Goal: Information Seeking & Learning: Check status

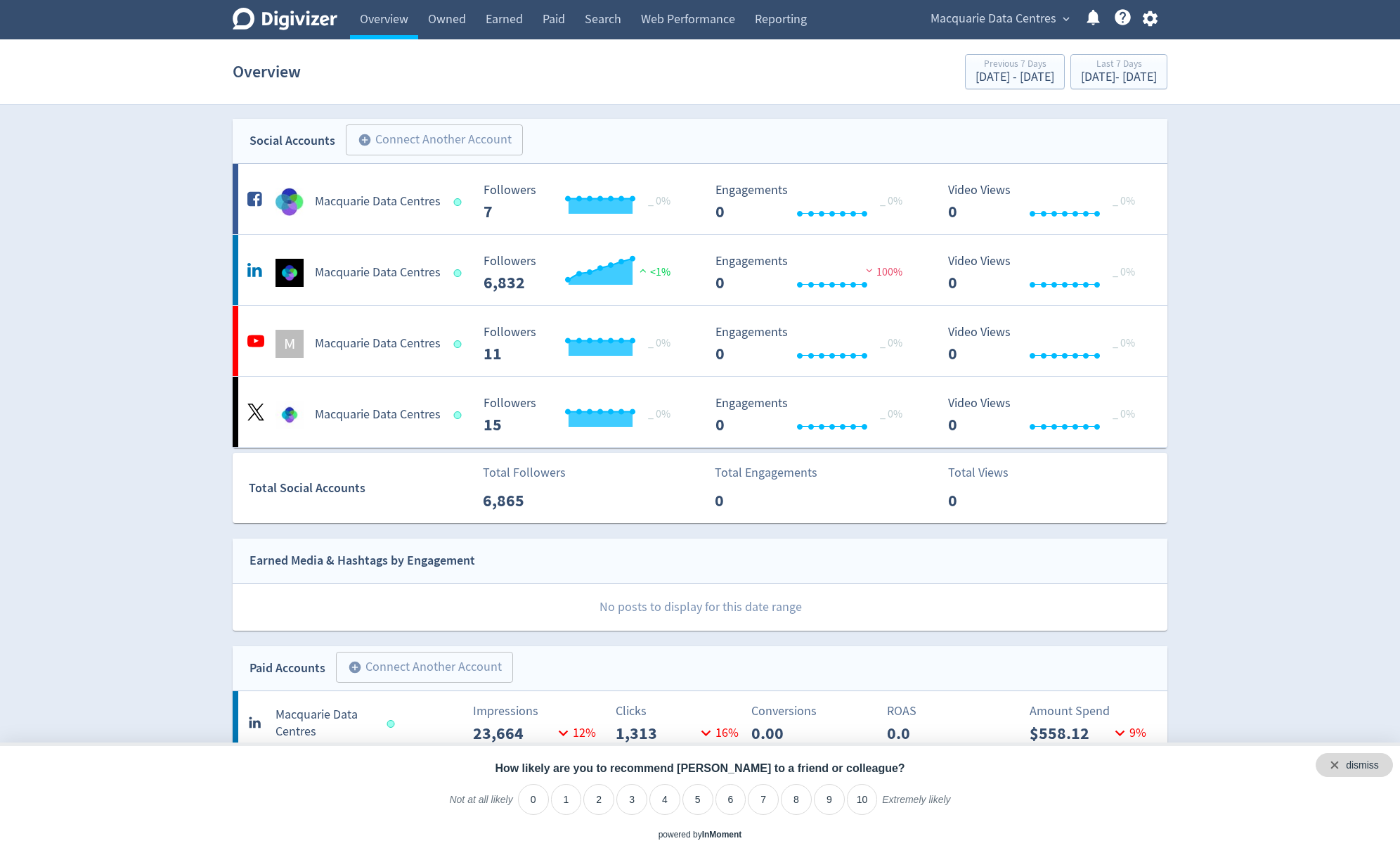
click at [1382, 769] on div "dismiss" at bounding box center [1354, 765] width 77 height 24
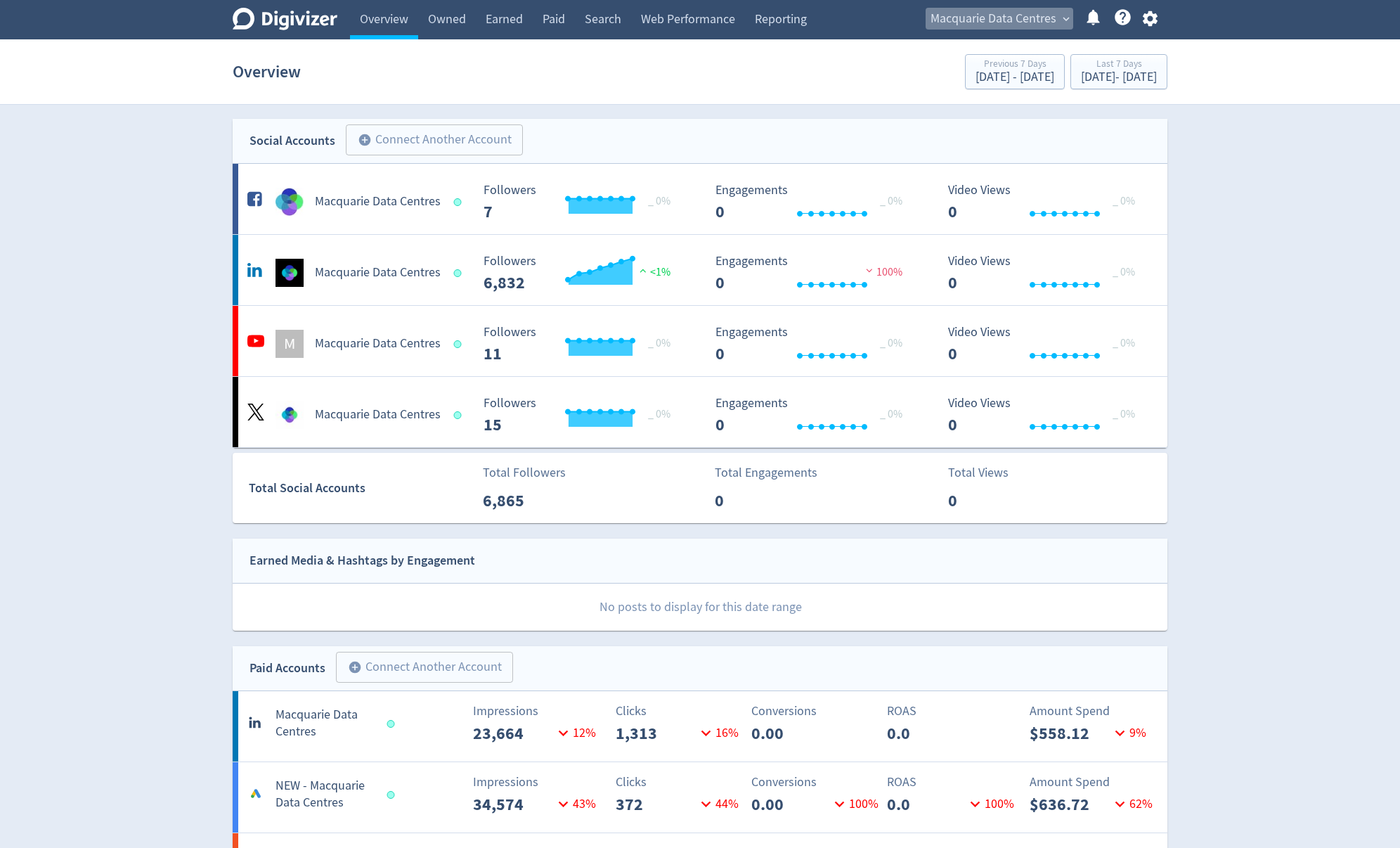
click at [983, 22] on span "Macquarie Data Centres" at bounding box center [993, 19] width 126 height 22
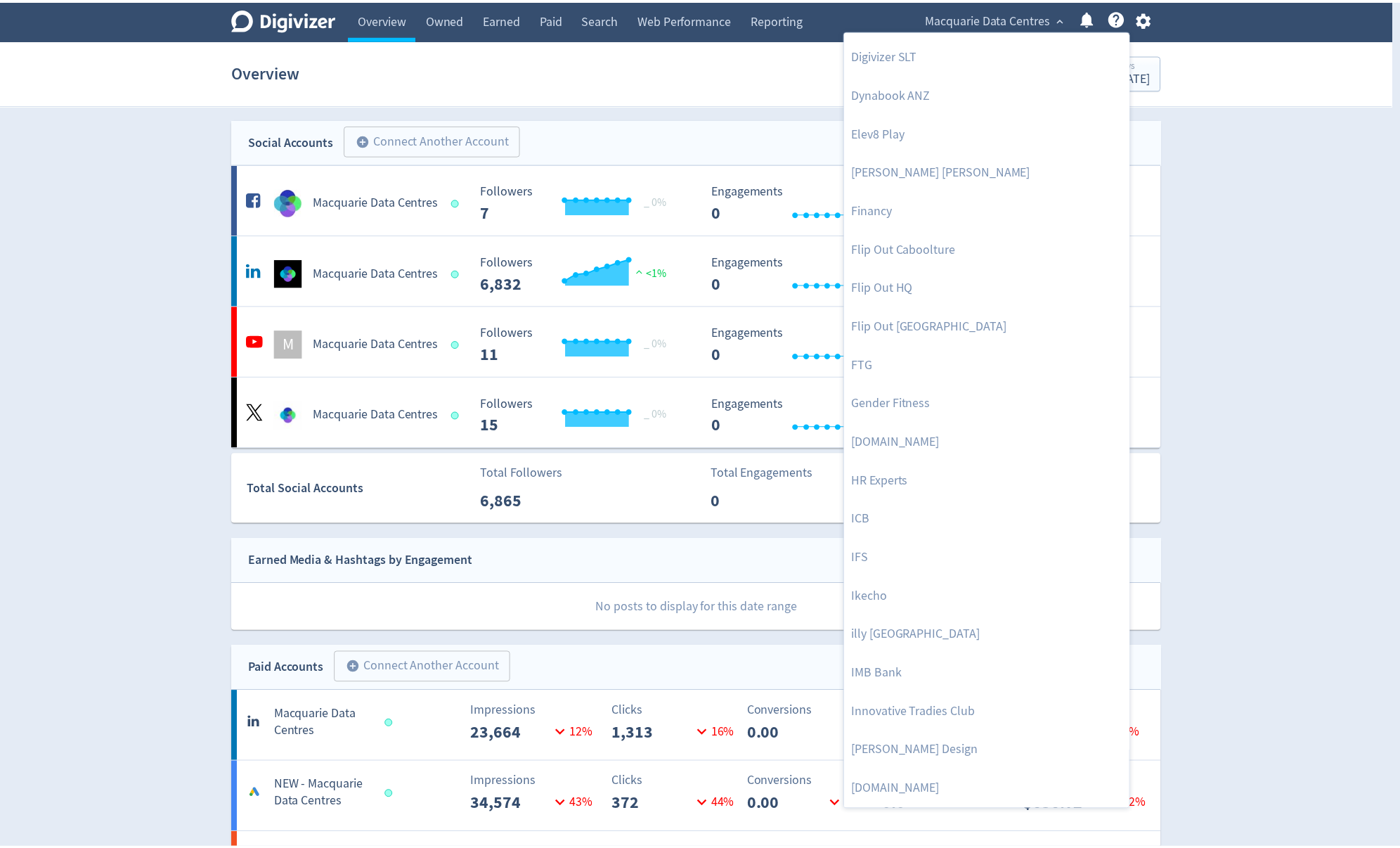
scroll to position [426, 0]
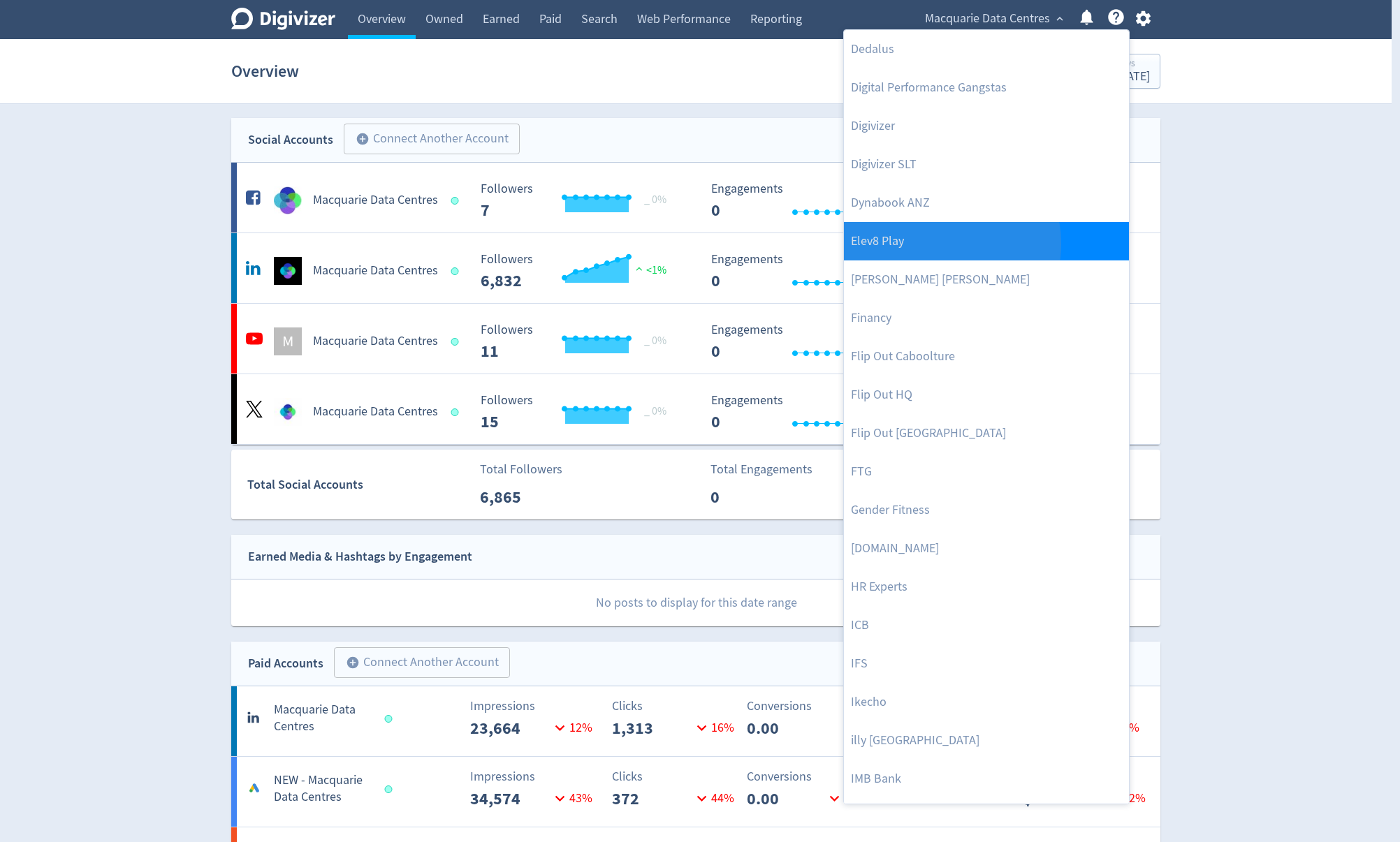
click at [932, 243] on link "Elev8 Play" at bounding box center [986, 241] width 285 height 39
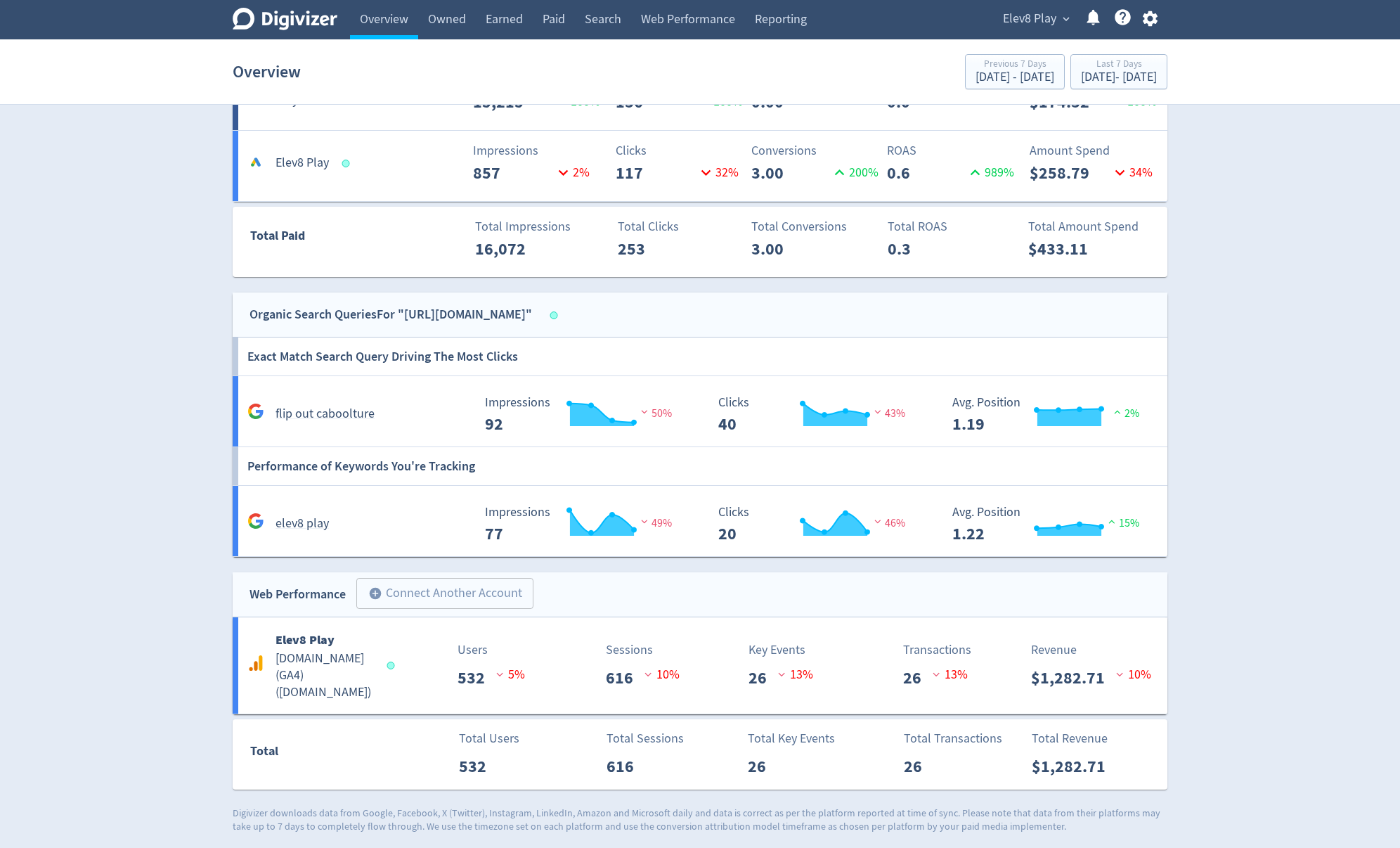
scroll to position [561, 0]
click at [301, 666] on h5 "[DOMAIN_NAME] (GA4) ( [DOMAIN_NAME] )" at bounding box center [325, 675] width 98 height 51
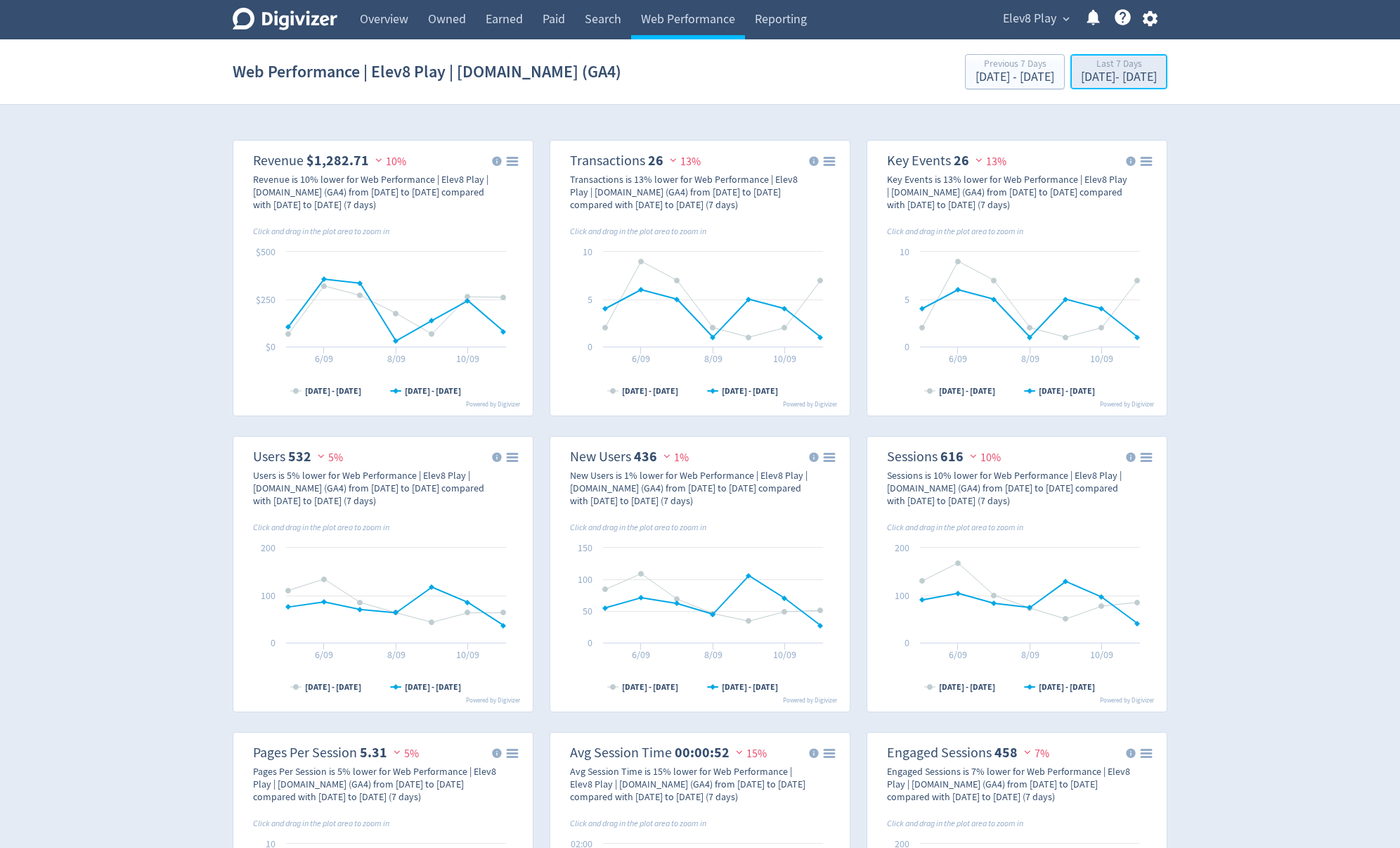
click at [1075, 84] on div "Last 7 Days [DATE] - [DATE]" at bounding box center [1119, 72] width 89 height 29
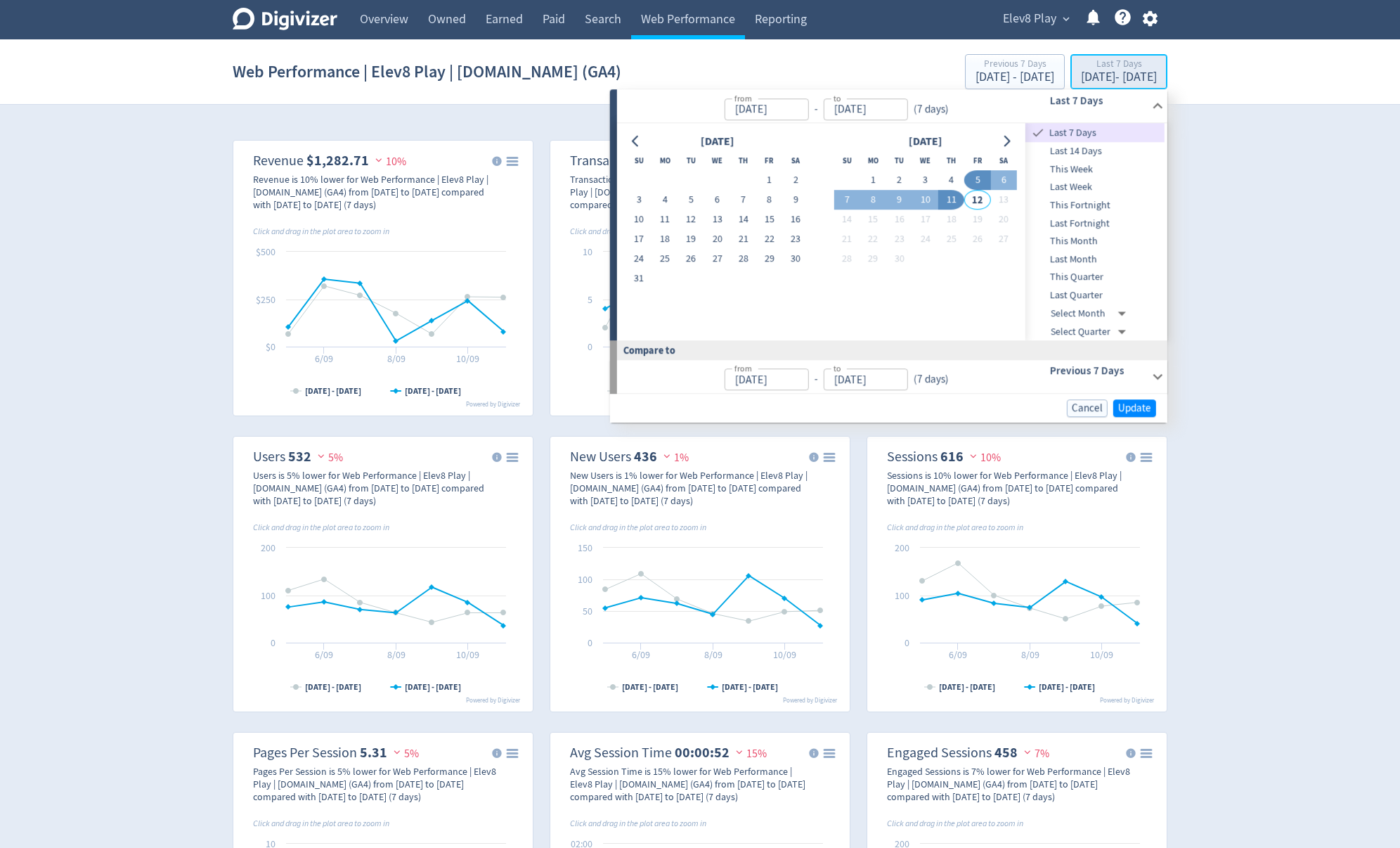
type input "[DATE]"
click at [873, 181] on button "1" at bounding box center [873, 180] width 26 height 20
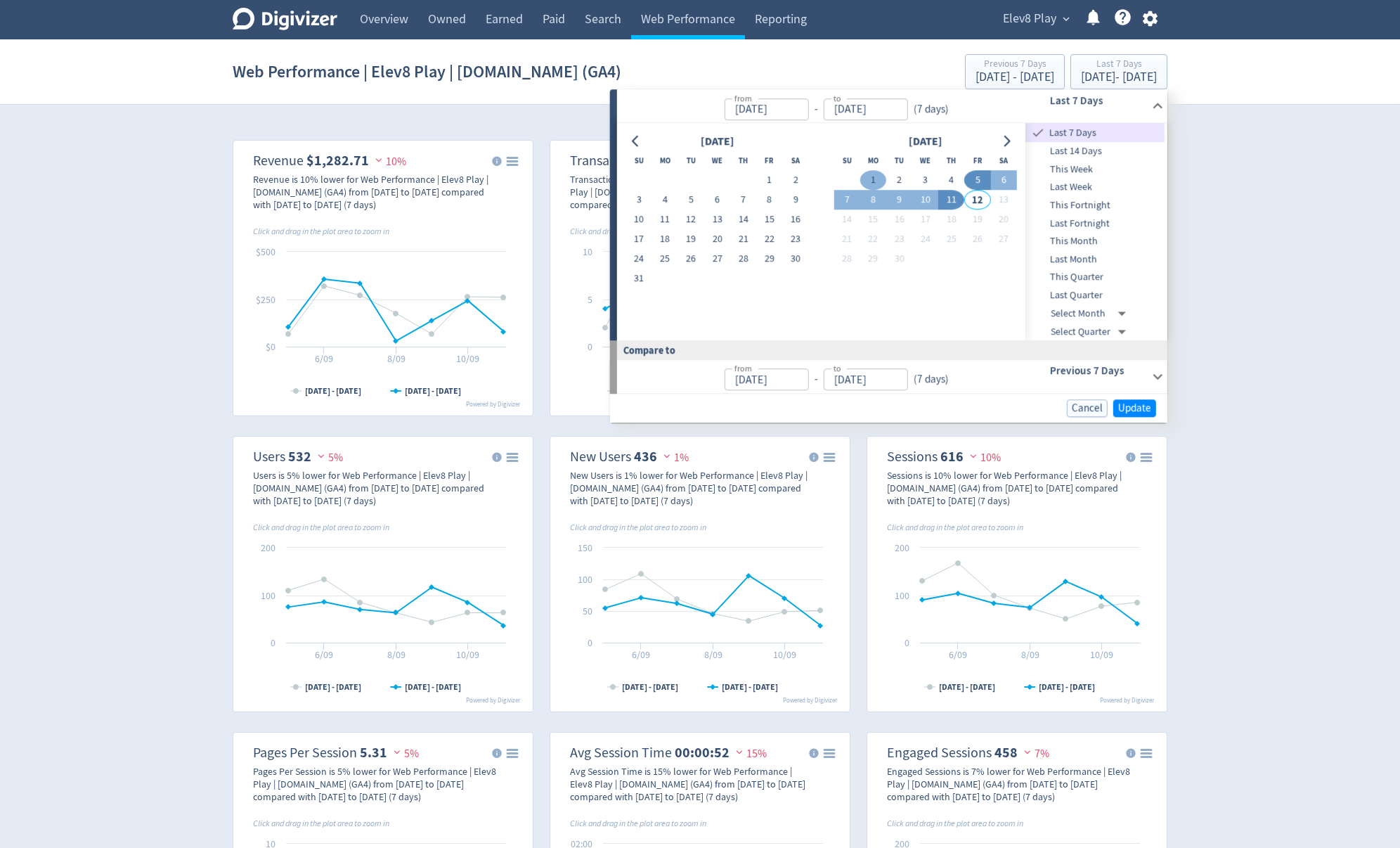
type input "[DATE]"
click at [953, 200] on button "11" at bounding box center [951, 200] width 26 height 20
type input "[DATE]"
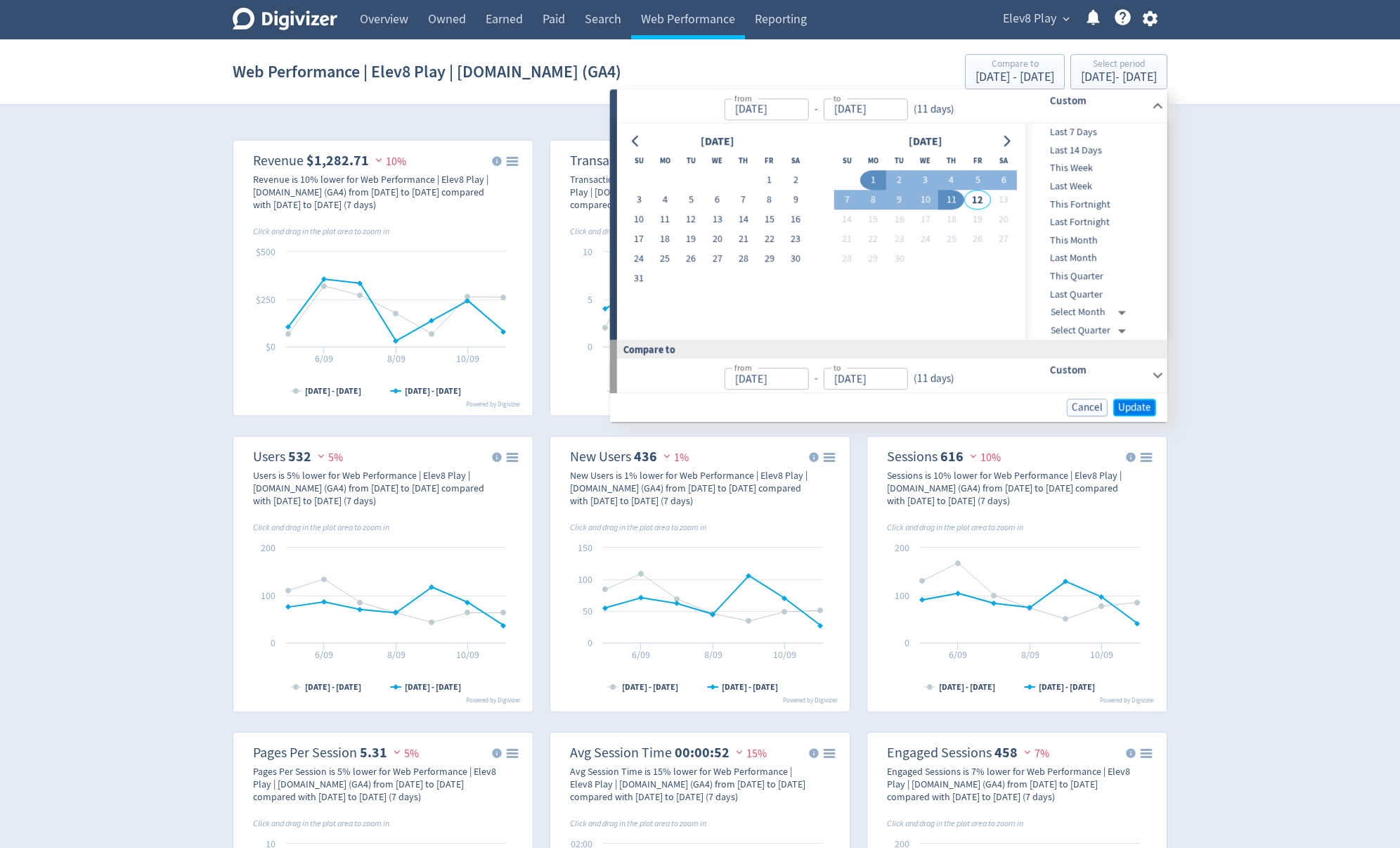
click at [1138, 412] on span "Update" at bounding box center [1135, 407] width 33 height 10
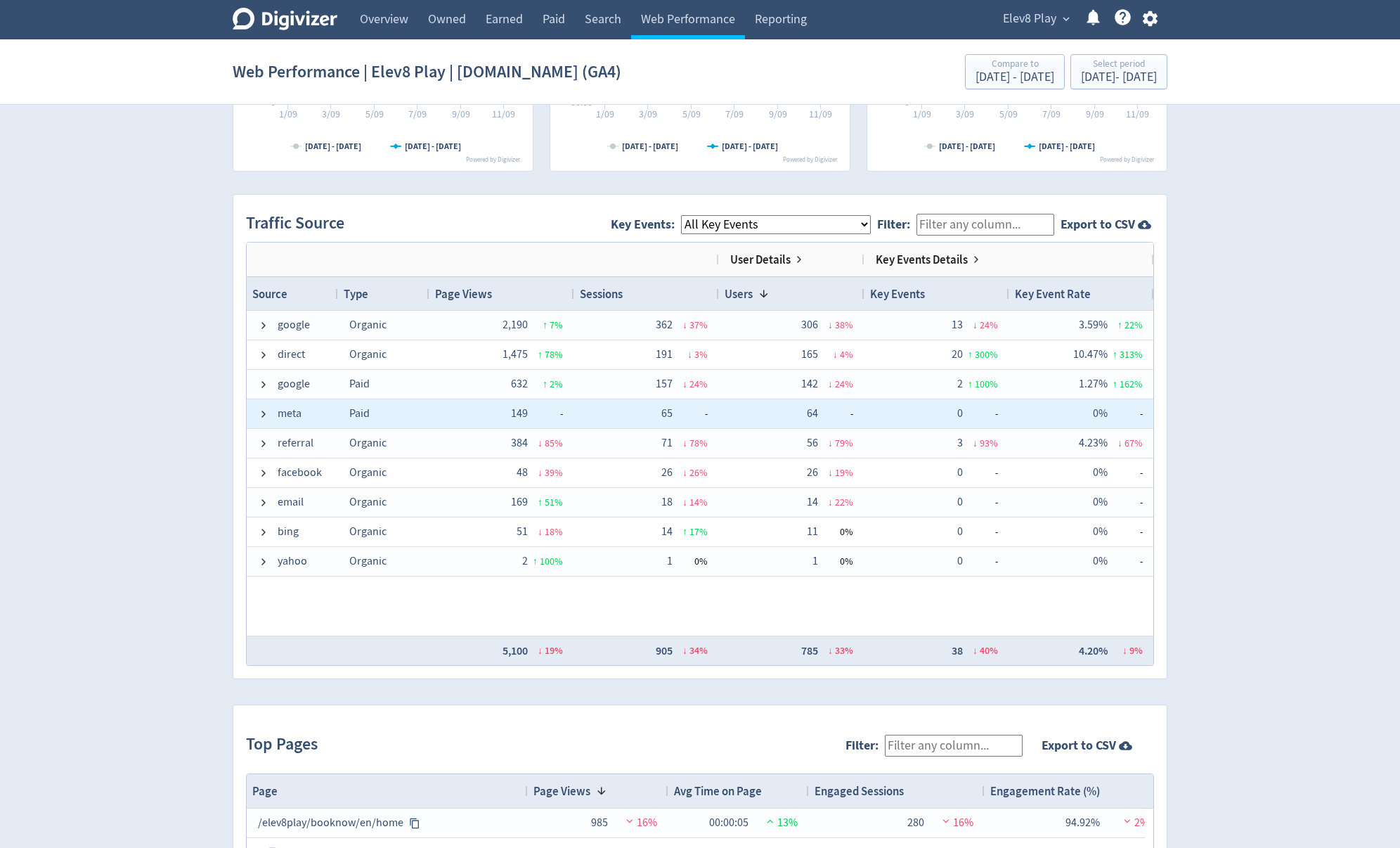
scroll to position [844, 0]
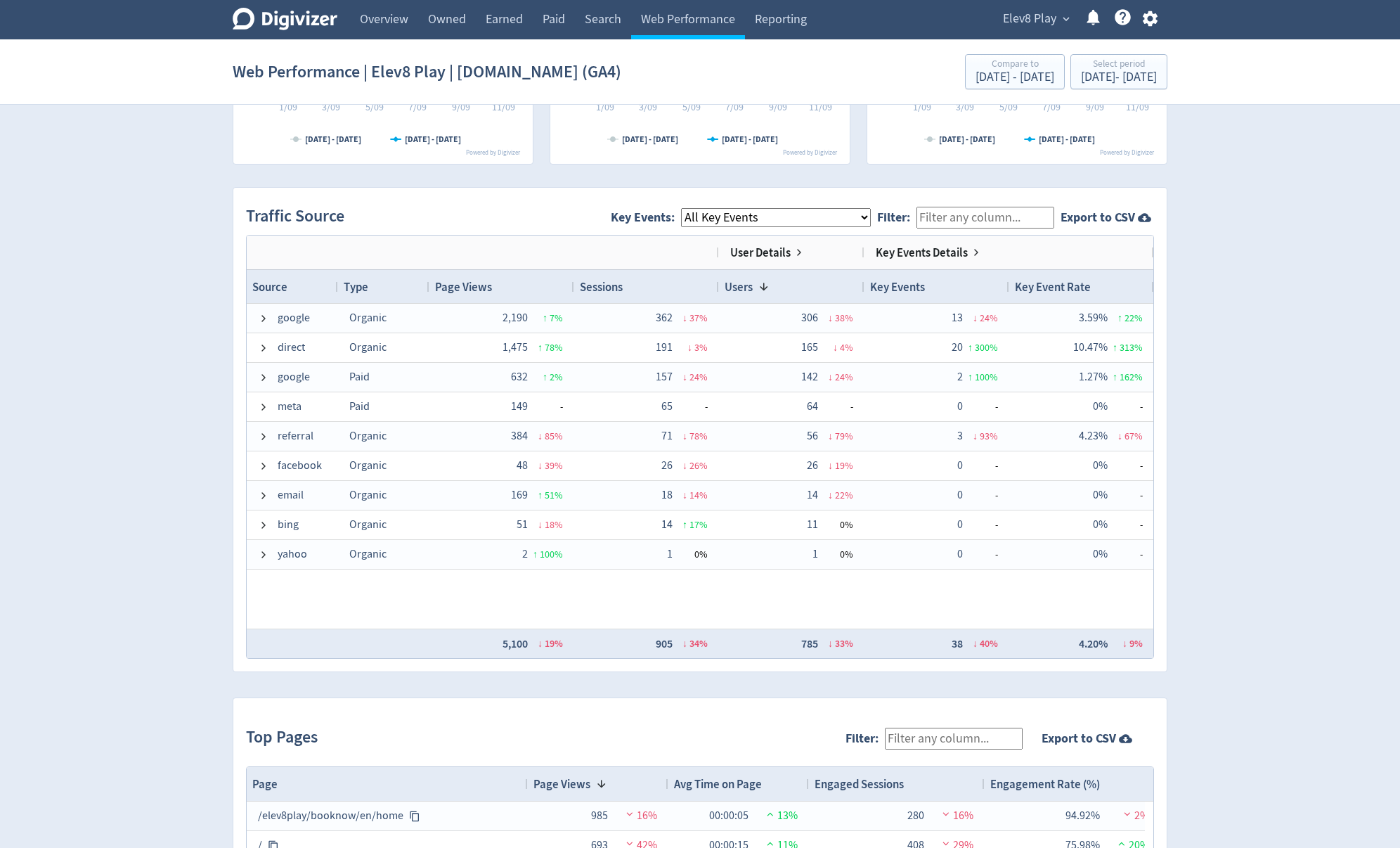
click at [747, 222] on select "All Key Events eCommerce purchase" at bounding box center [775, 218] width 190 height 19
click at [693, 208] on select "All Key Events eCommerce purchase" at bounding box center [775, 218] width 190 height 19
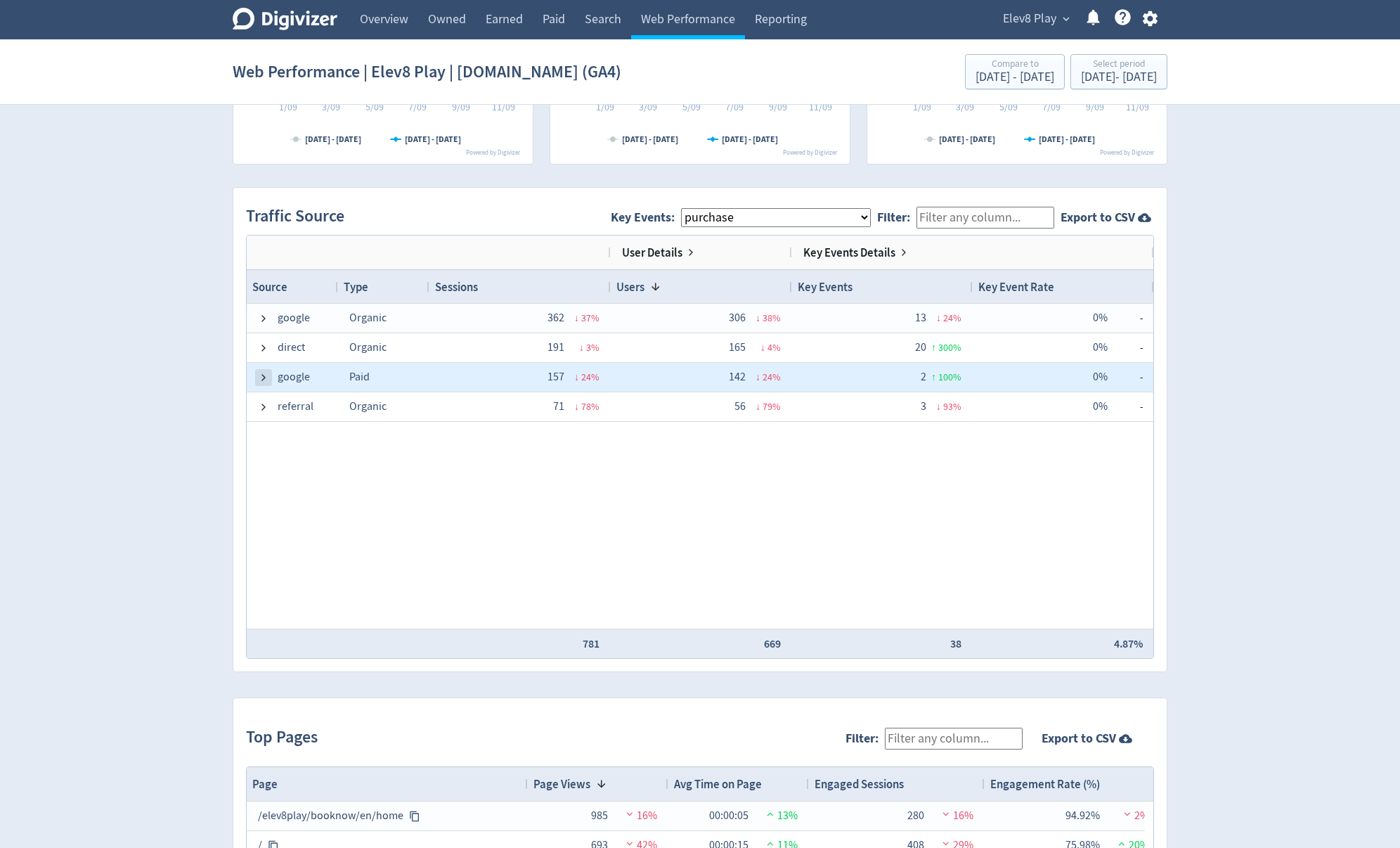
click at [267, 380] on span at bounding box center [263, 377] width 11 height 11
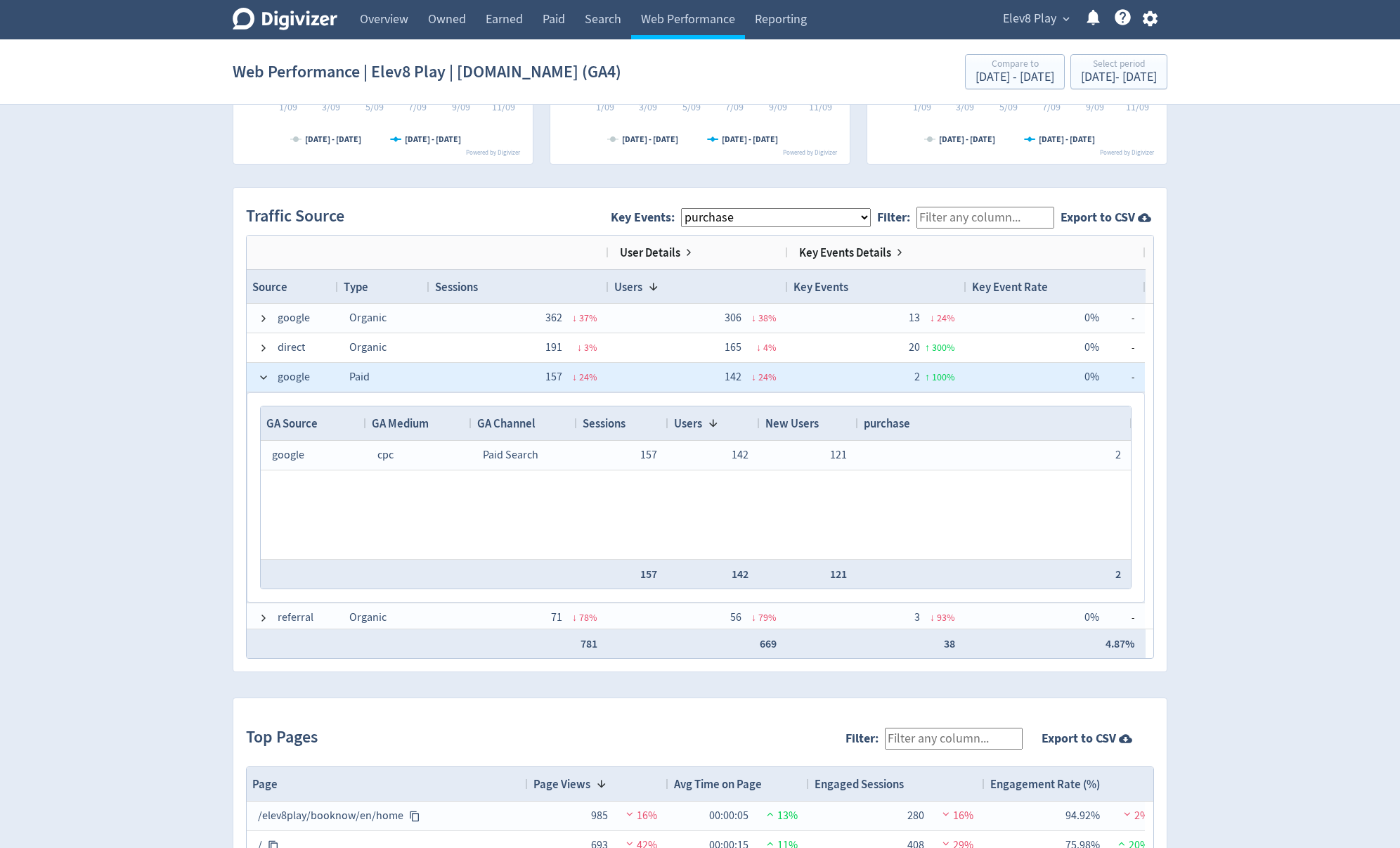
click at [267, 380] on span at bounding box center [263, 377] width 11 height 11
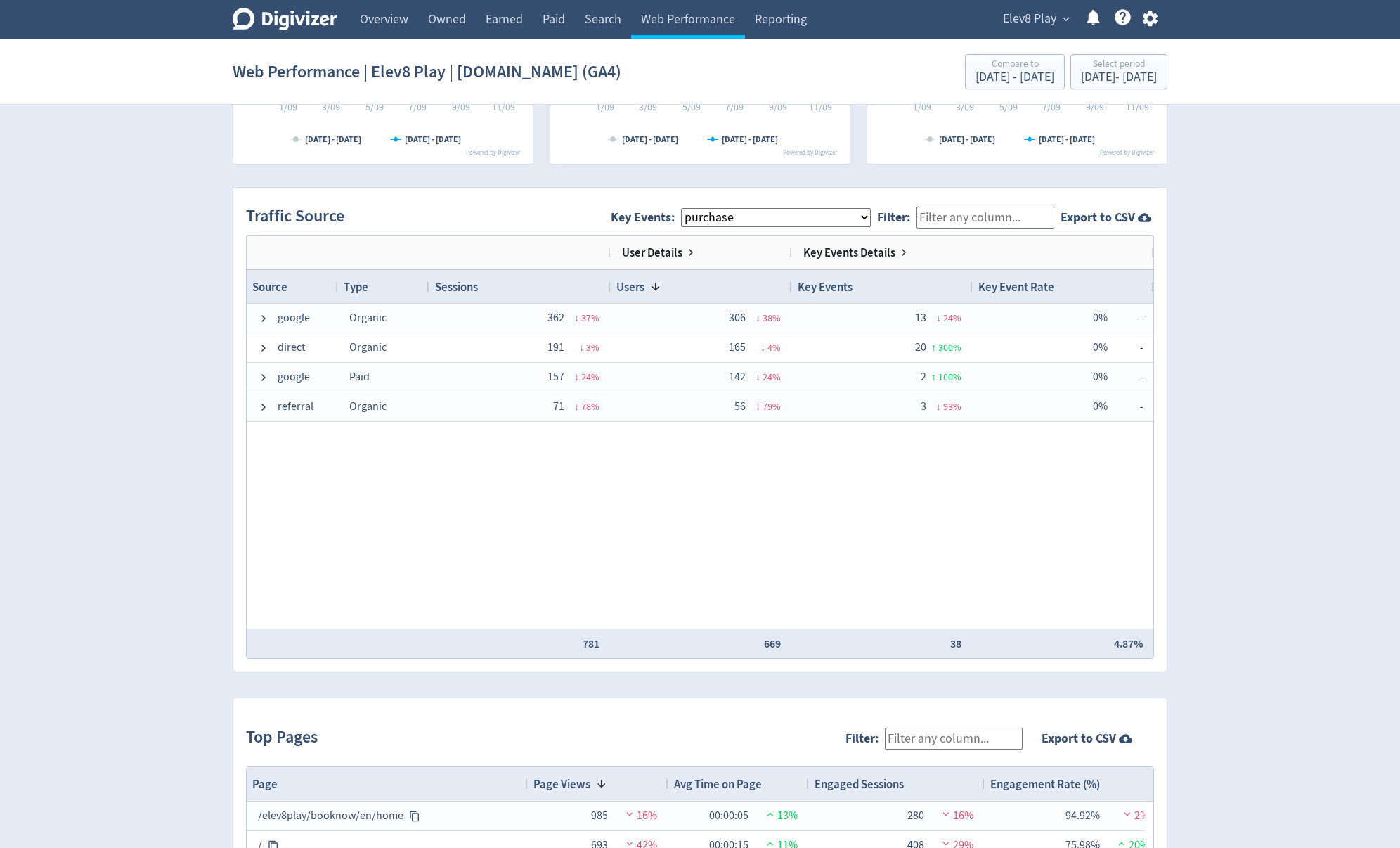
click at [731, 214] on select "All Key Events eCommerce purchase" at bounding box center [775, 218] width 190 height 19
click at [693, 208] on select "All Key Events eCommerce purchase" at bounding box center [775, 218] width 190 height 19
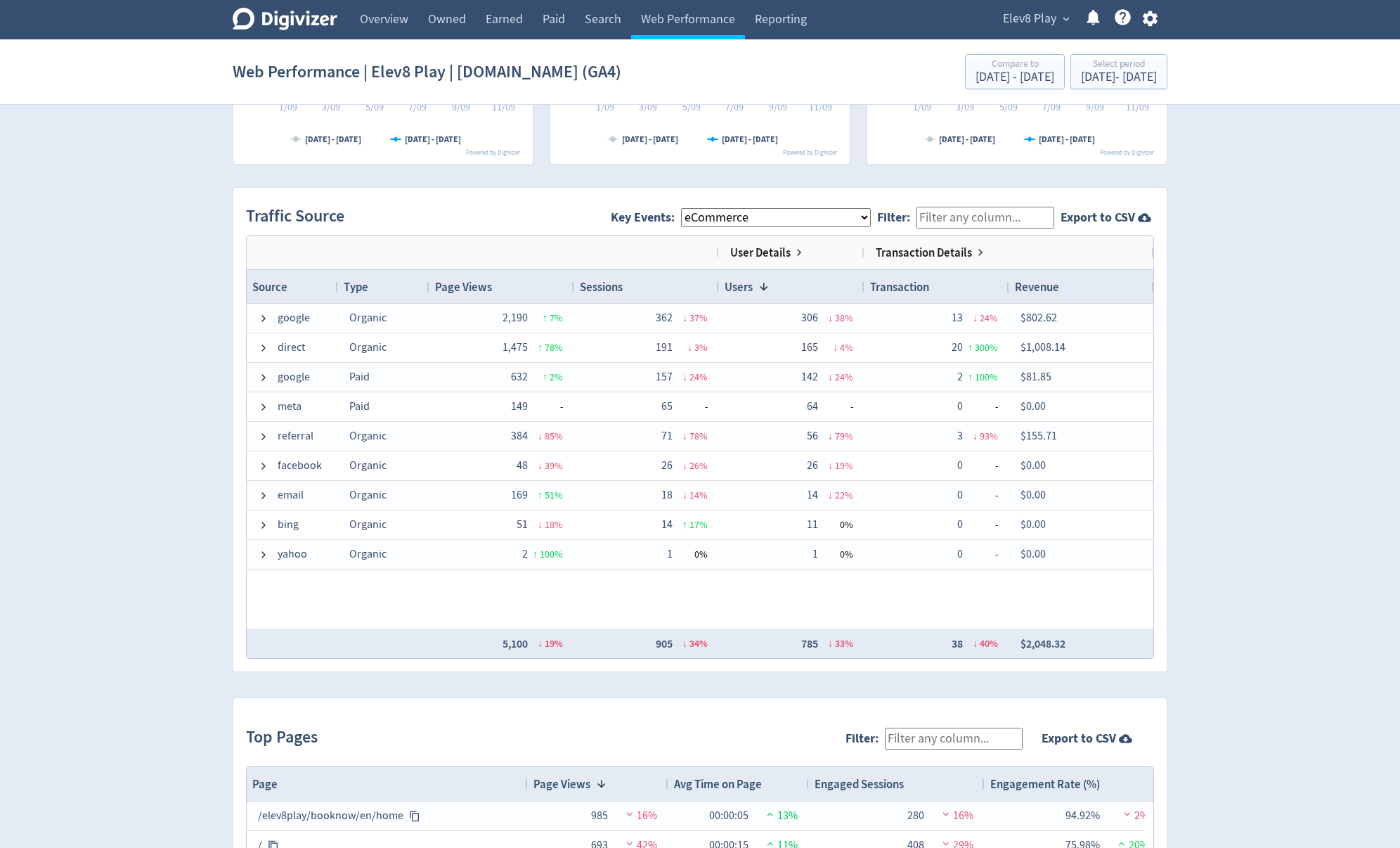
click at [736, 218] on select "All Key Events eCommerce purchase" at bounding box center [775, 218] width 190 height 19
click at [693, 208] on select "All Key Events eCommerce purchase" at bounding box center [775, 218] width 190 height 19
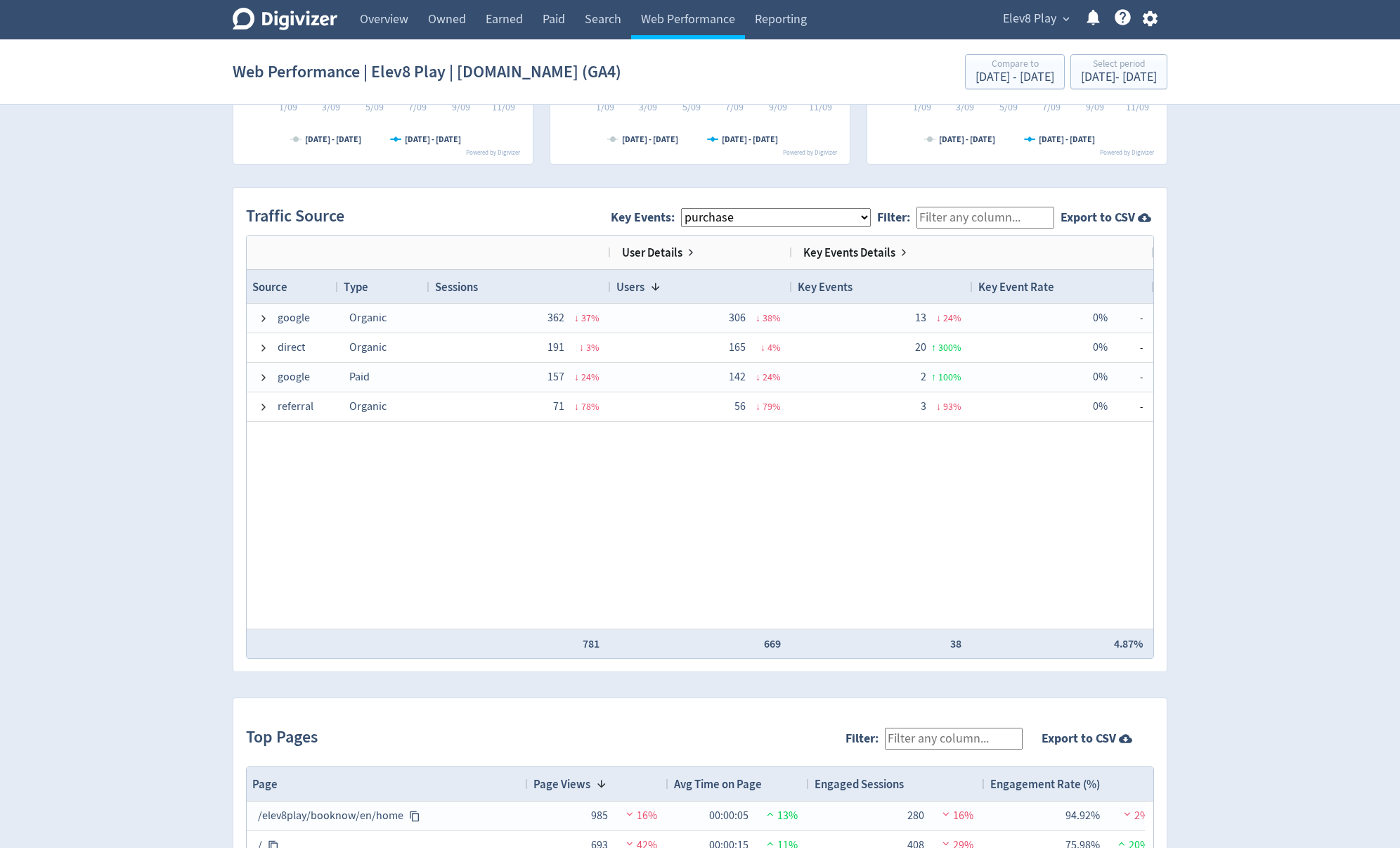
click at [729, 217] on select "All Key Events eCommerce purchase" at bounding box center [775, 218] width 190 height 19
click at [693, 208] on select "All Key Events eCommerce purchase" at bounding box center [775, 218] width 190 height 19
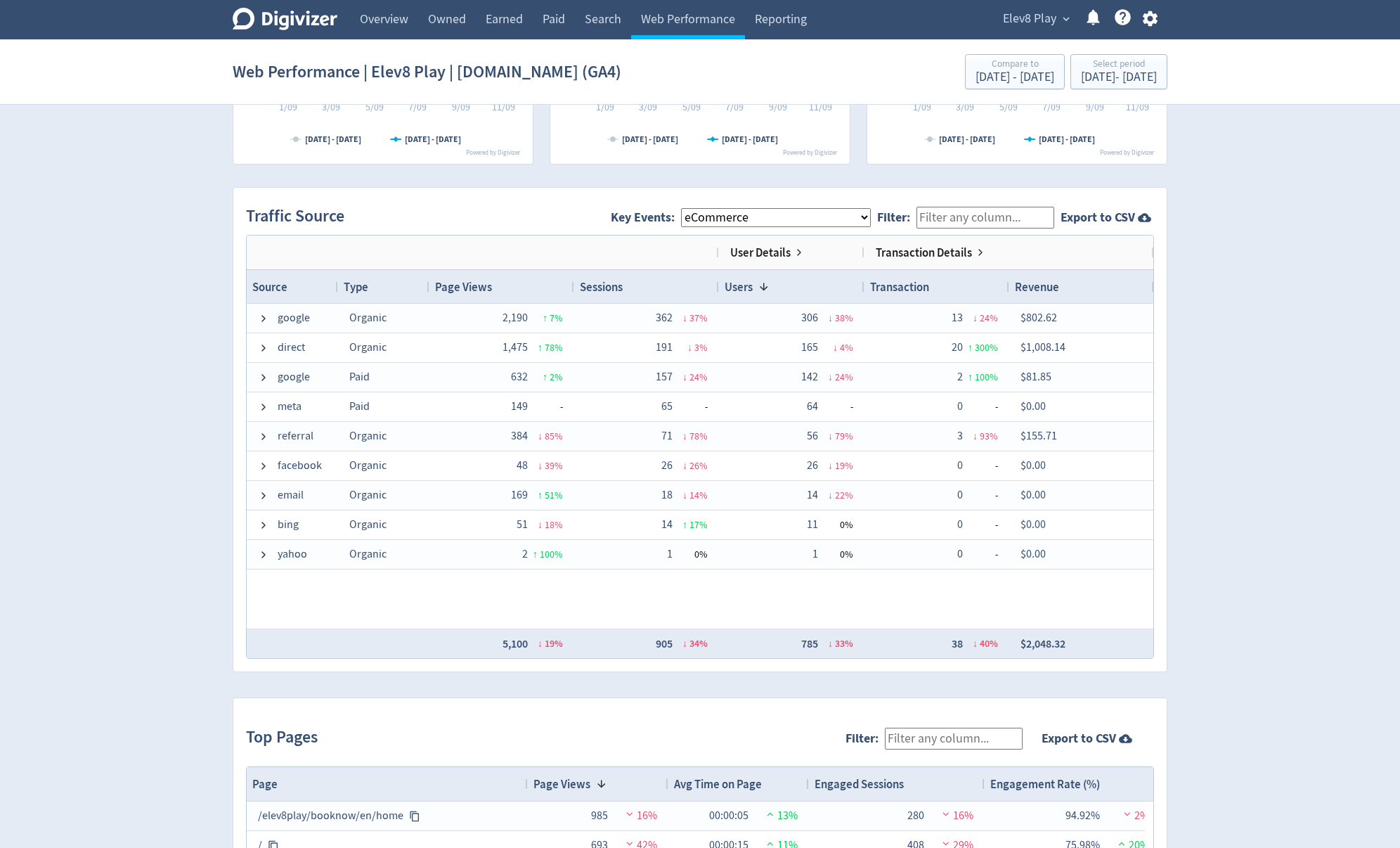
click at [728, 219] on select "All Key Events eCommerce purchase" at bounding box center [775, 218] width 190 height 19
click at [693, 208] on select "All Key Events eCommerce purchase" at bounding box center [775, 218] width 190 height 19
click at [829, 218] on select "All Key Events eCommerce purchase" at bounding box center [775, 218] width 190 height 19
click at [753, 216] on select "All Key Events eCommerce purchase" at bounding box center [775, 218] width 190 height 19
click at [736, 213] on select "All Key Events eCommerce purchase" at bounding box center [775, 218] width 190 height 19
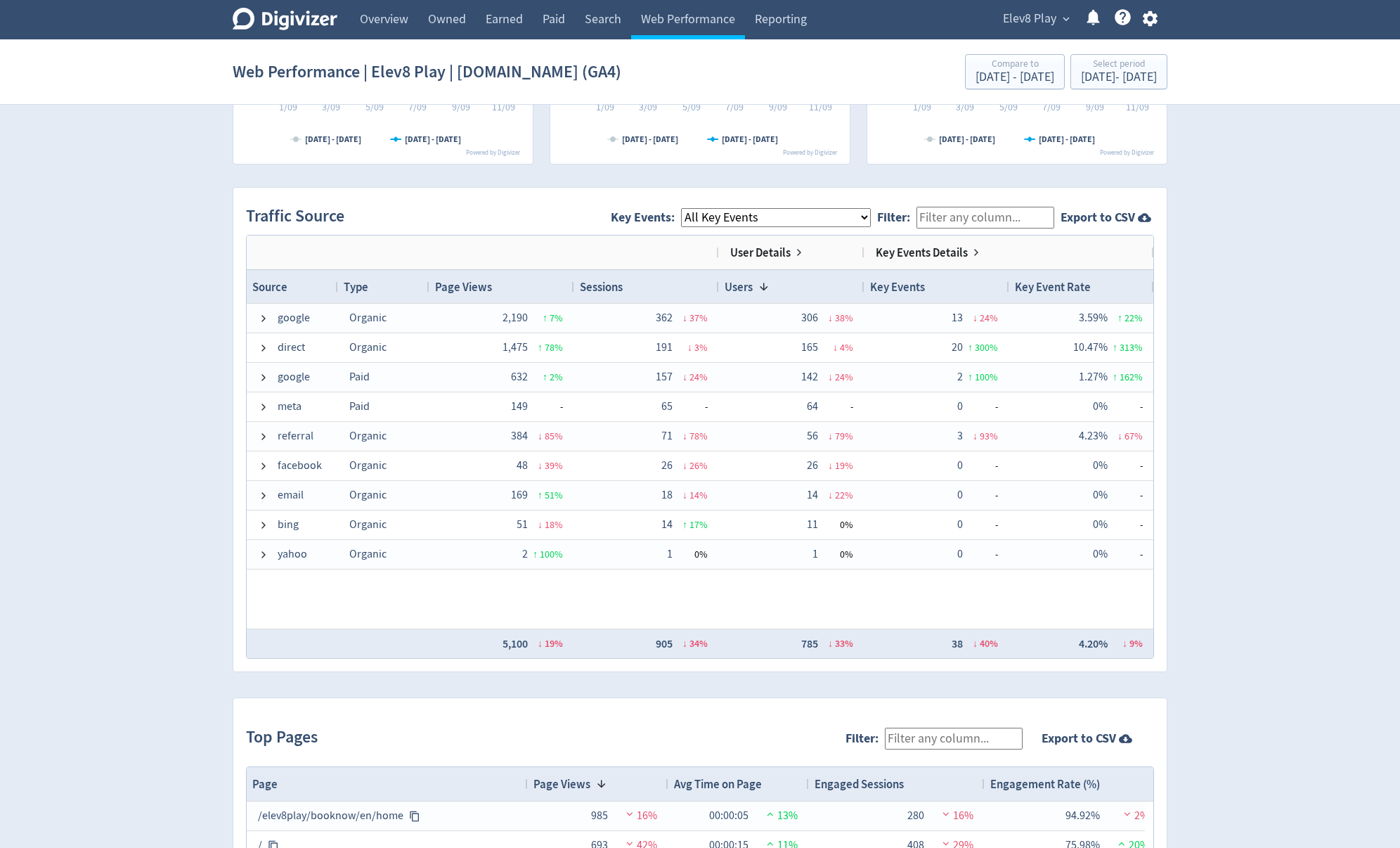
click at [736, 213] on select "All Key Events eCommerce purchase" at bounding box center [775, 218] width 190 height 19
click at [871, 215] on select "All Key Events eCommerce purchase" at bounding box center [775, 218] width 190 height 19
select select "eCommerce"
click at [693, 208] on select "All Key Events eCommerce purchase" at bounding box center [775, 218] width 190 height 19
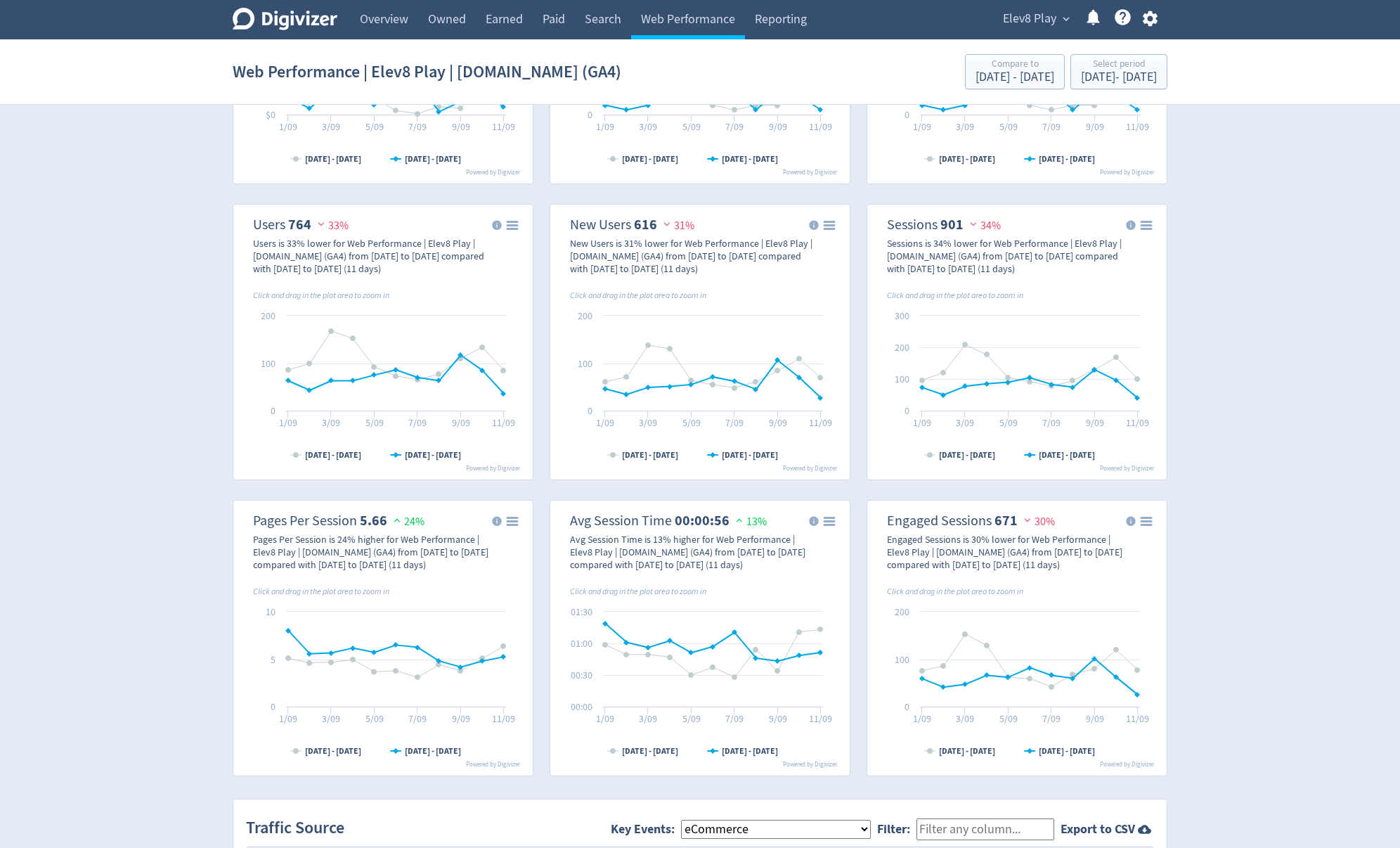
scroll to position [0, 0]
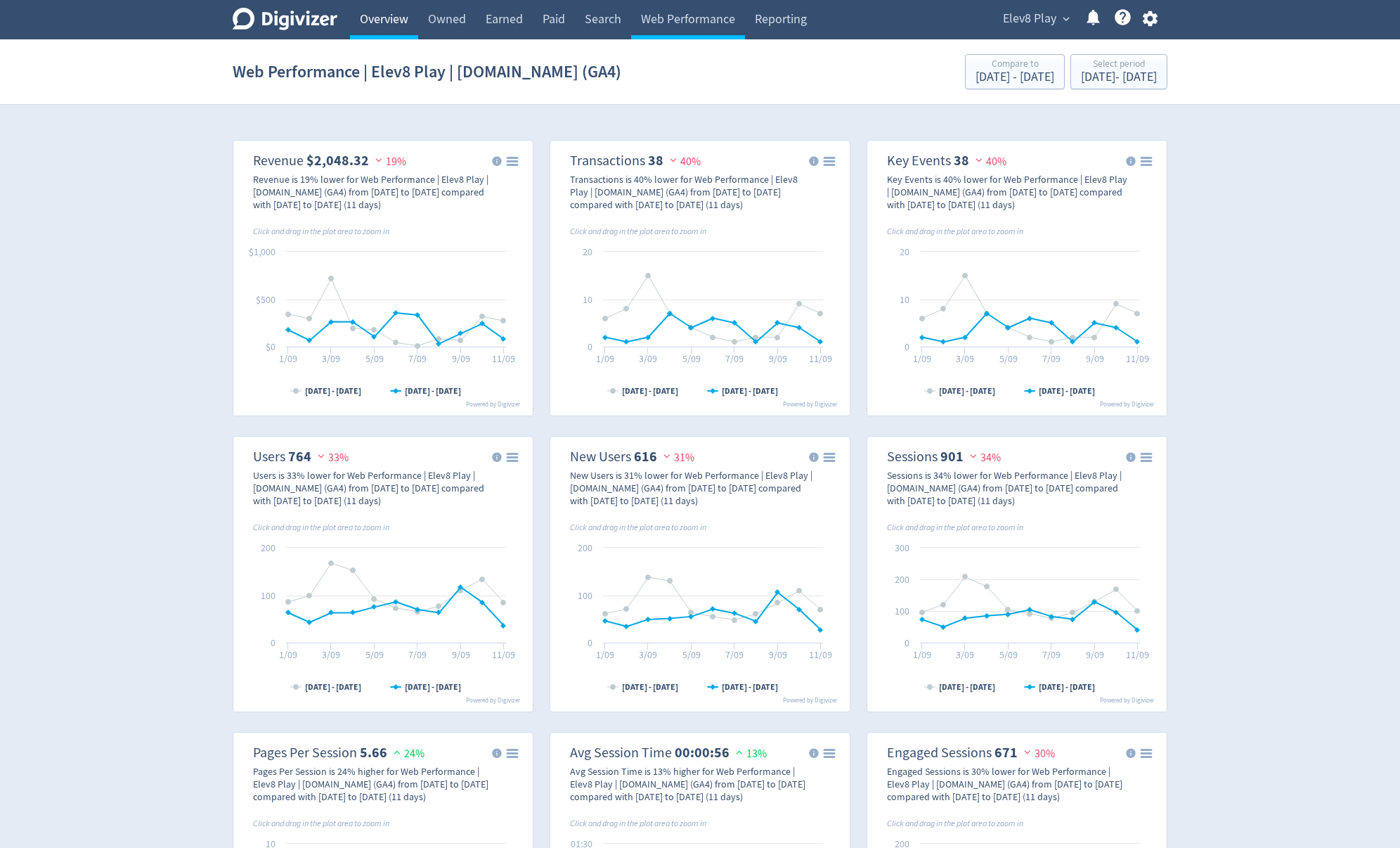
click at [387, 29] on link "Overview" at bounding box center [384, 20] width 68 height 40
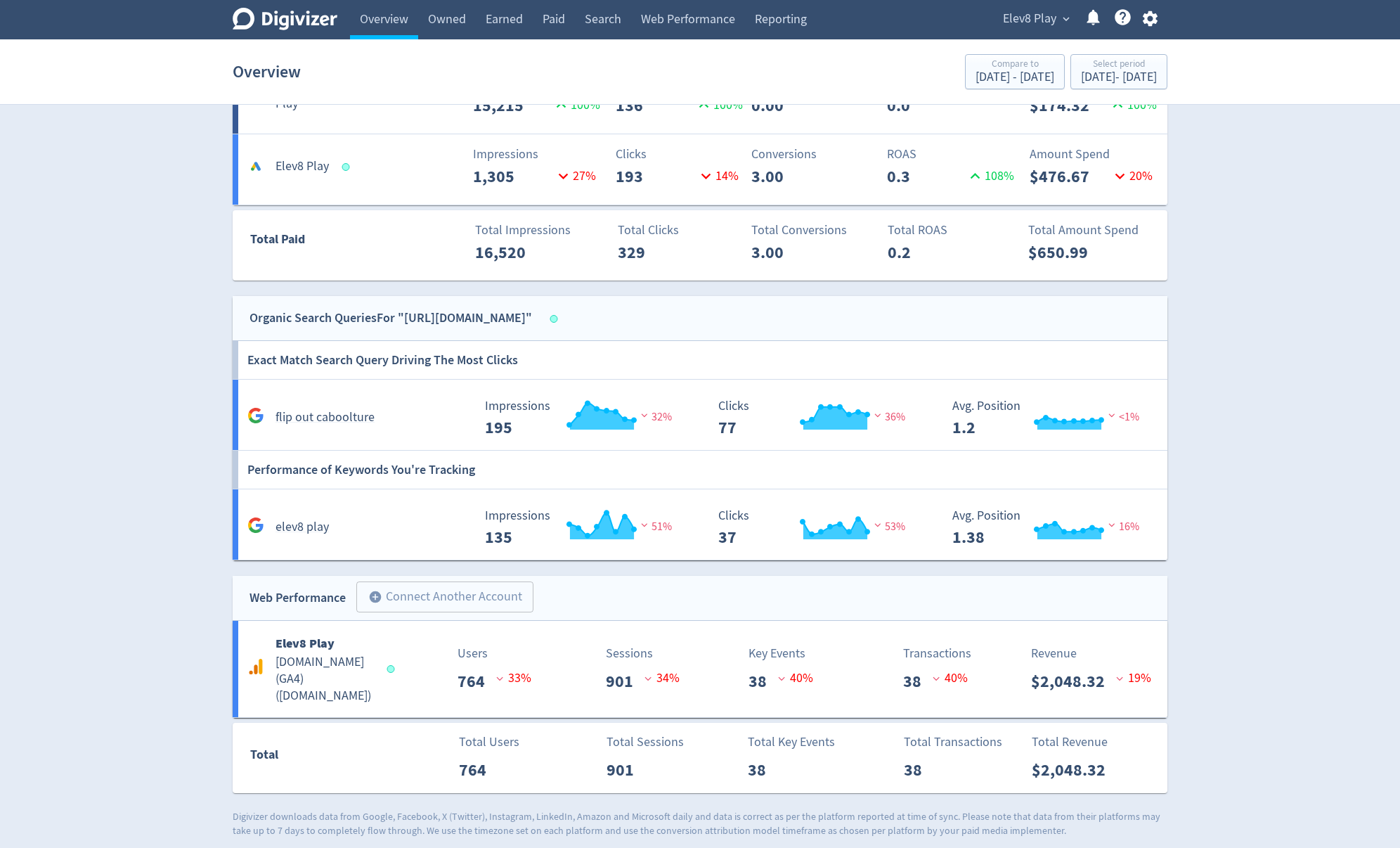
scroll to position [887, 0]
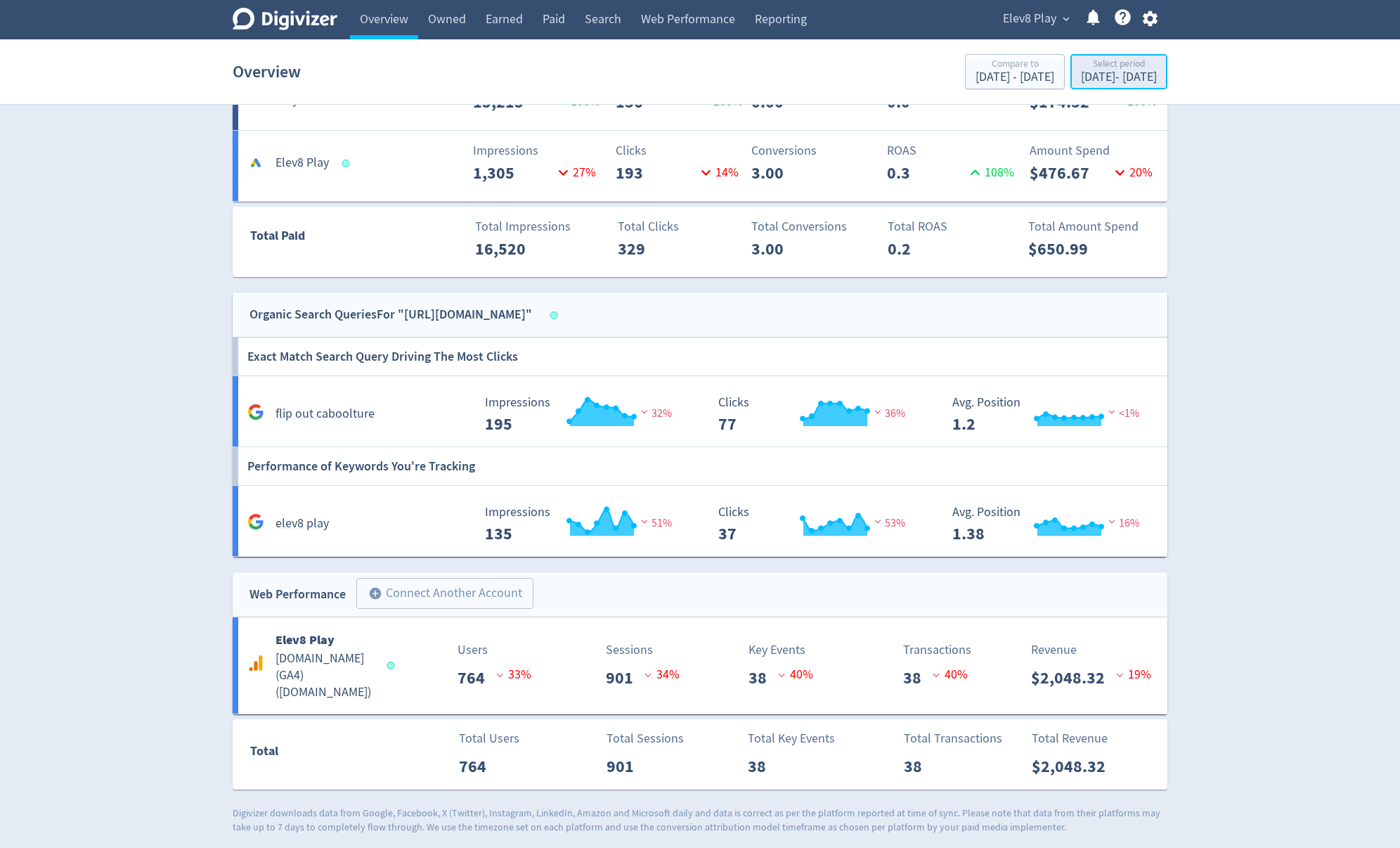
click at [1112, 79] on div "[DATE] - [DATE]" at bounding box center [1119, 77] width 76 height 13
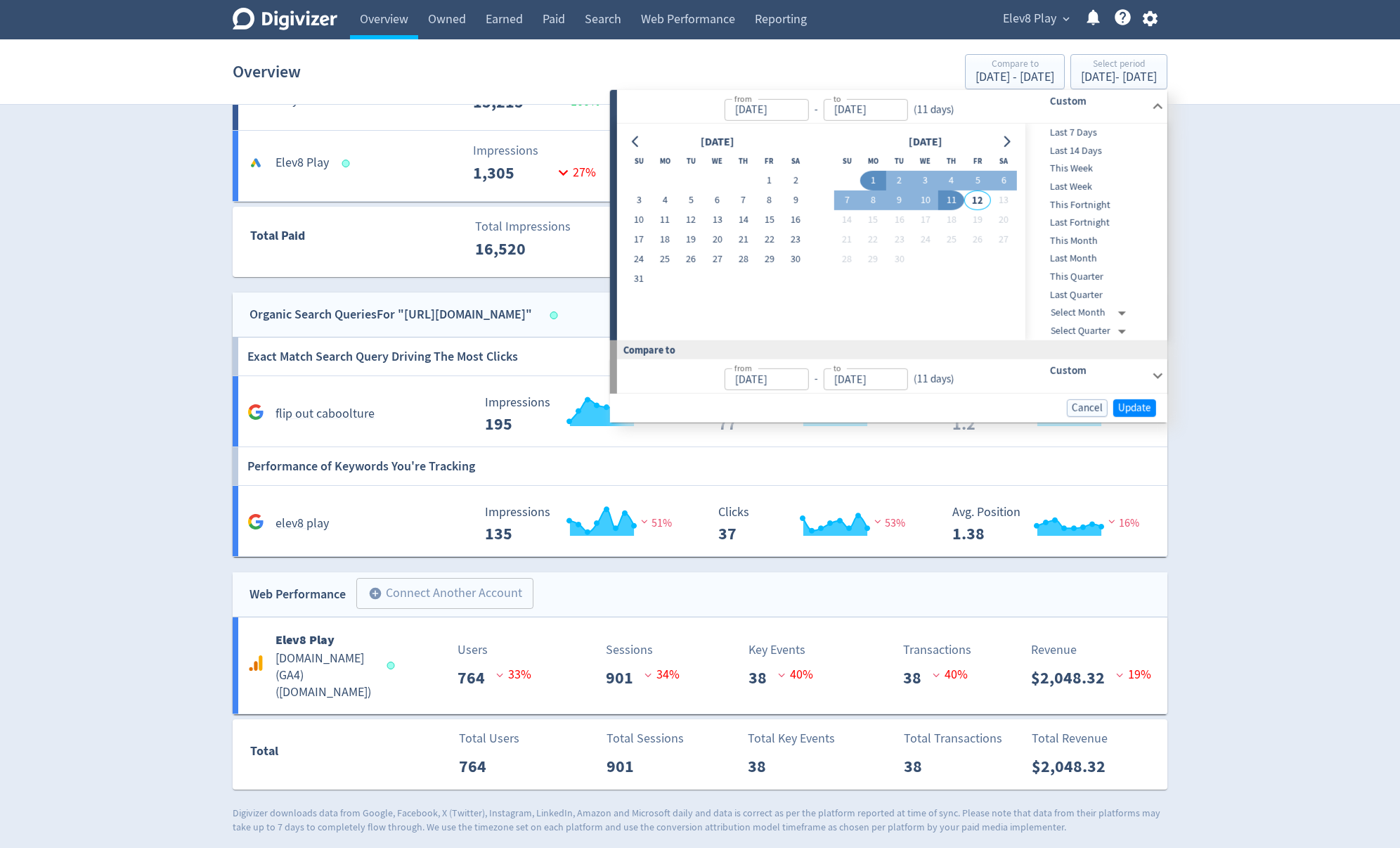
click at [871, 176] on button "1" at bounding box center [873, 180] width 26 height 20
click at [929, 200] on button "10" at bounding box center [925, 200] width 26 height 20
type input "[DATE]"
click at [1139, 408] on span "Update" at bounding box center [1135, 407] width 33 height 10
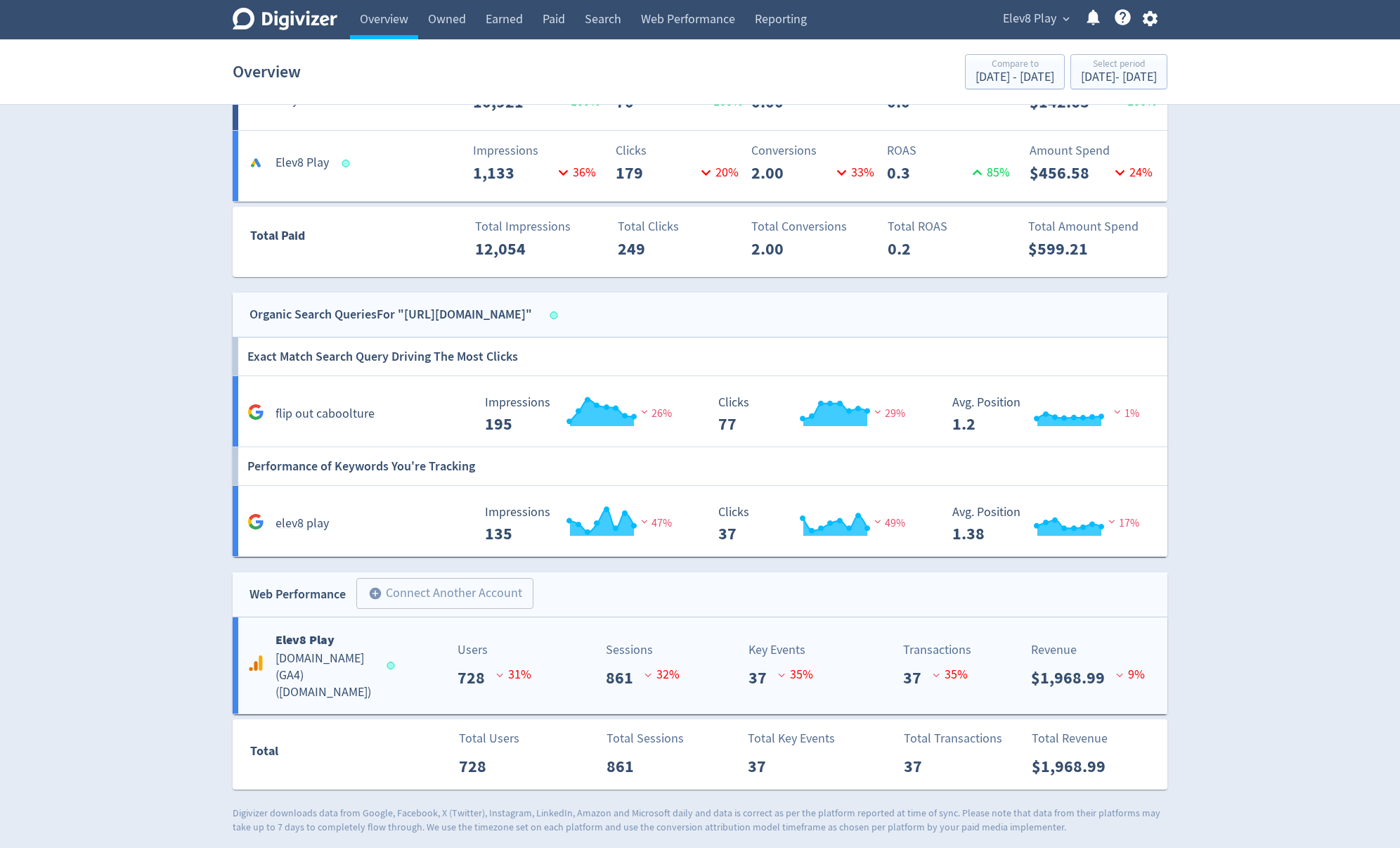
click at [287, 663] on h5 "[DOMAIN_NAME] (GA4) ( [DOMAIN_NAME] )" at bounding box center [325, 676] width 98 height 51
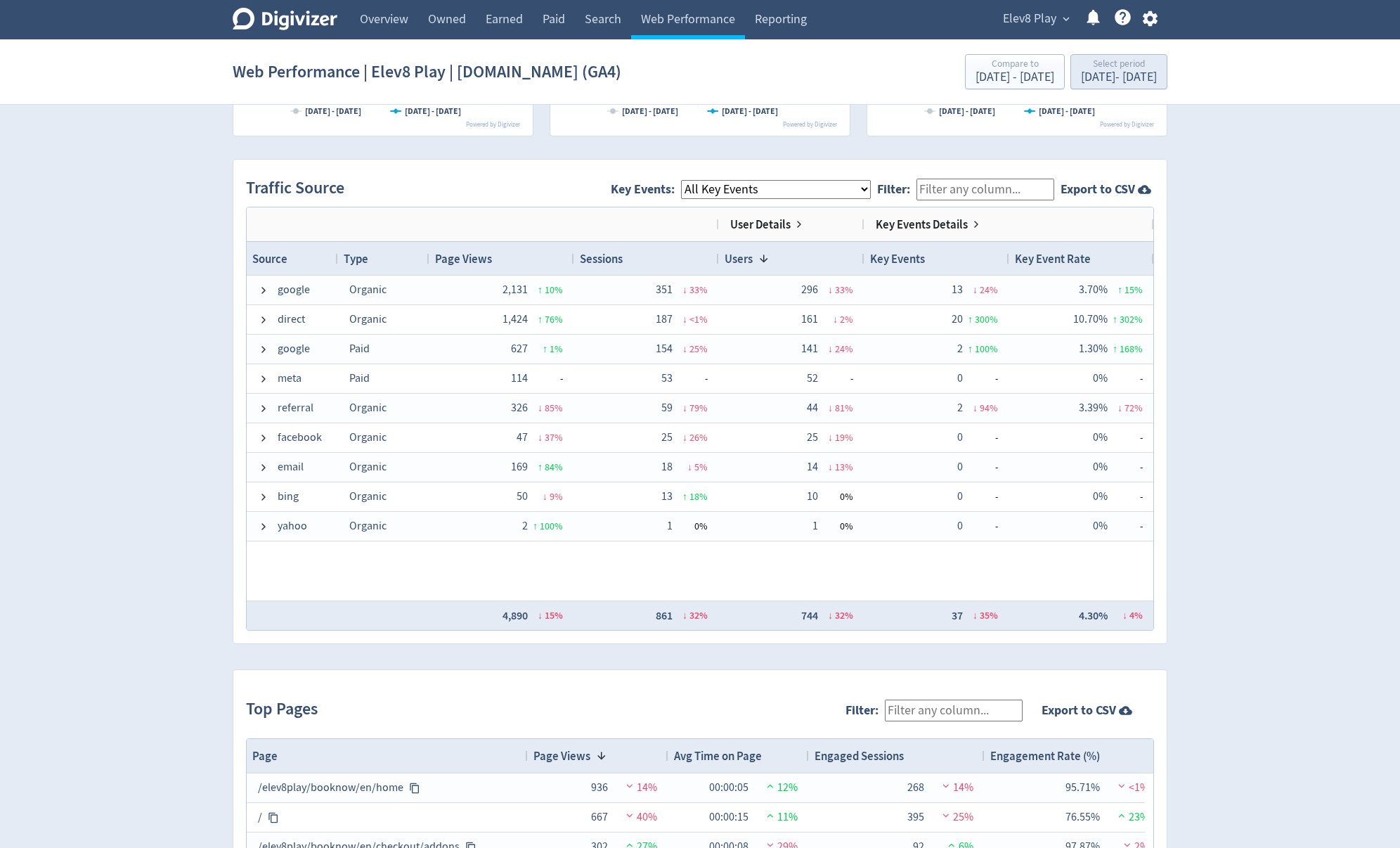
scroll to position [900, 0]
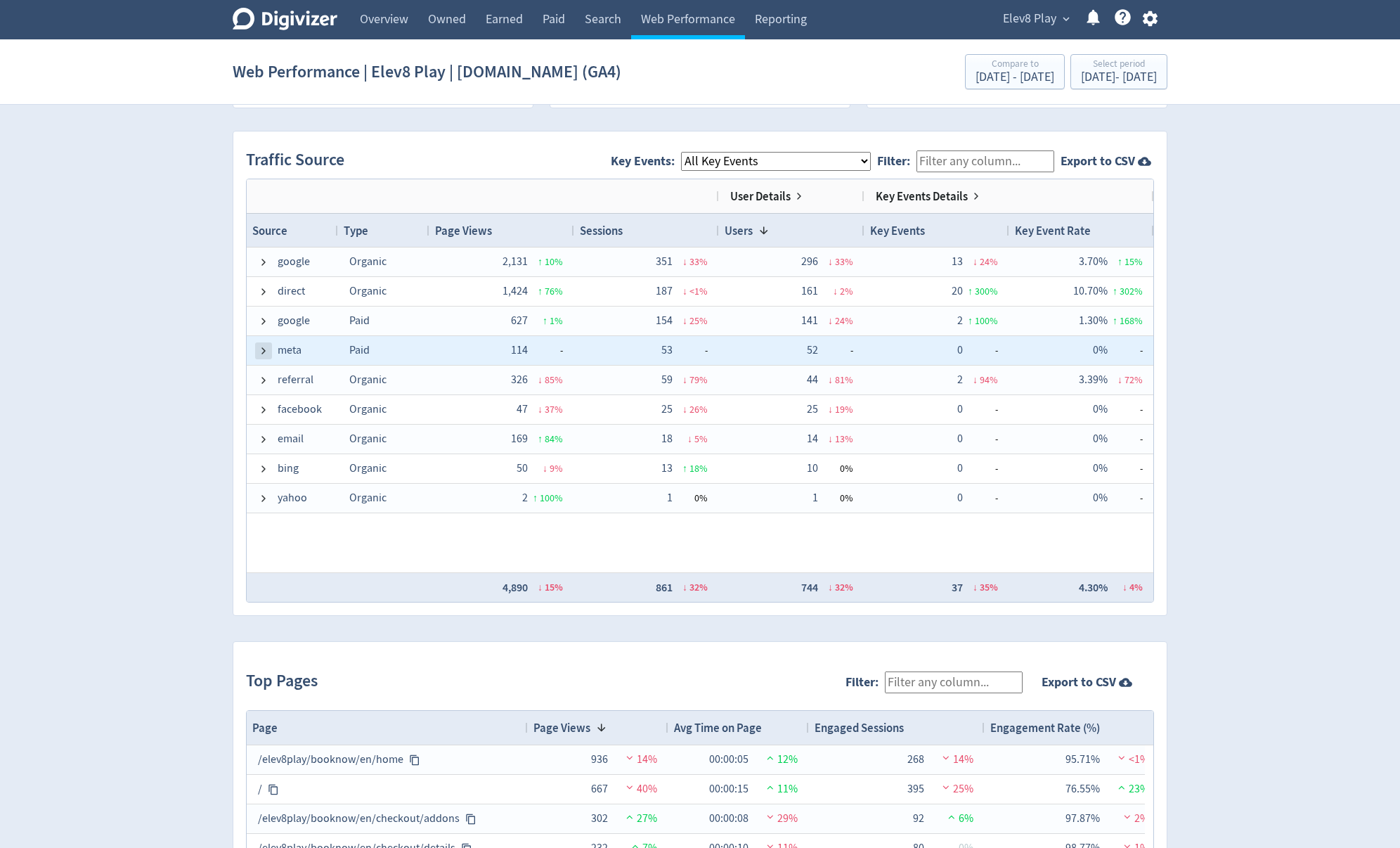
click at [267, 352] on span at bounding box center [263, 351] width 11 height 11
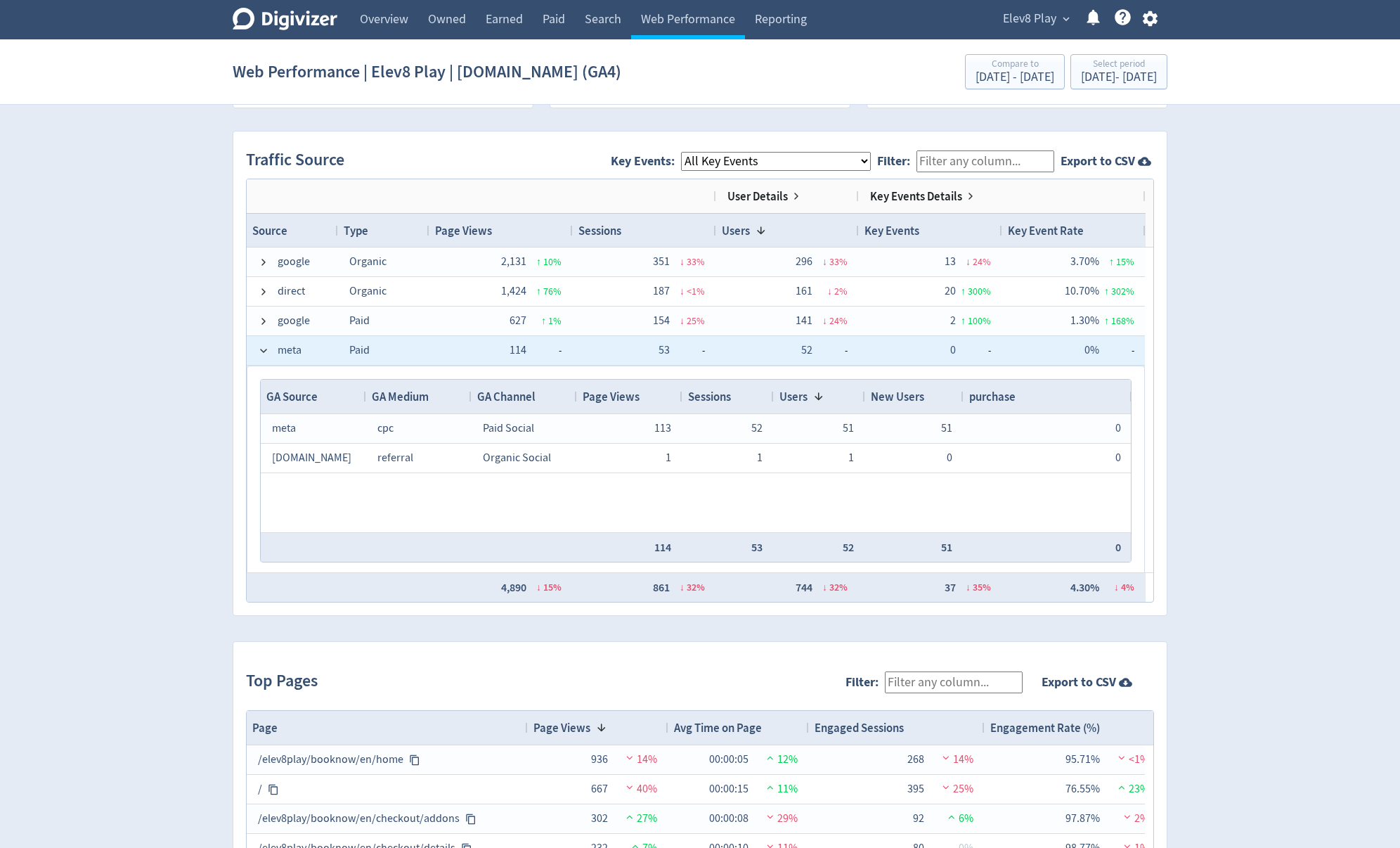
click at [267, 352] on span at bounding box center [263, 351] width 11 height 11
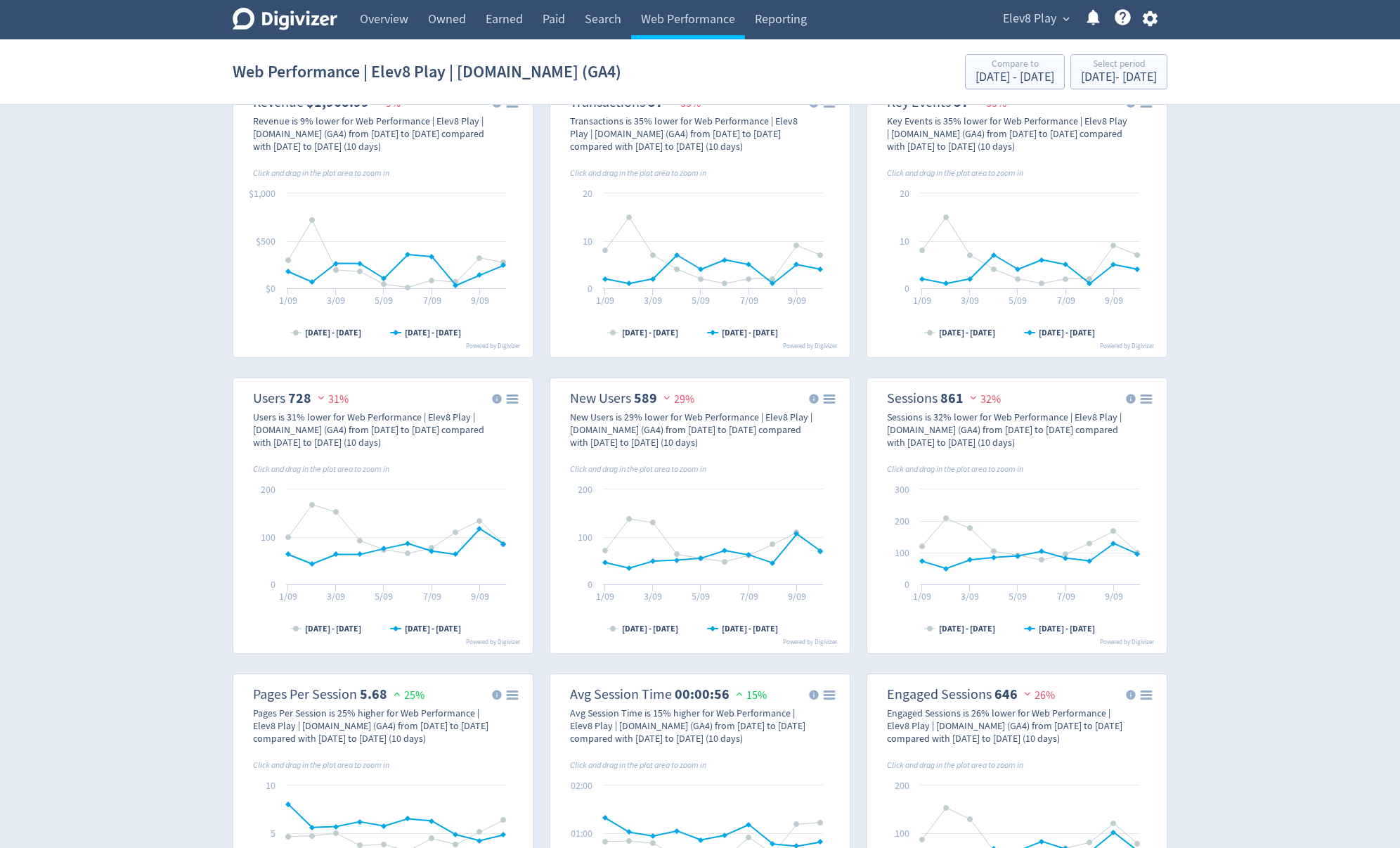
scroll to position [0, 0]
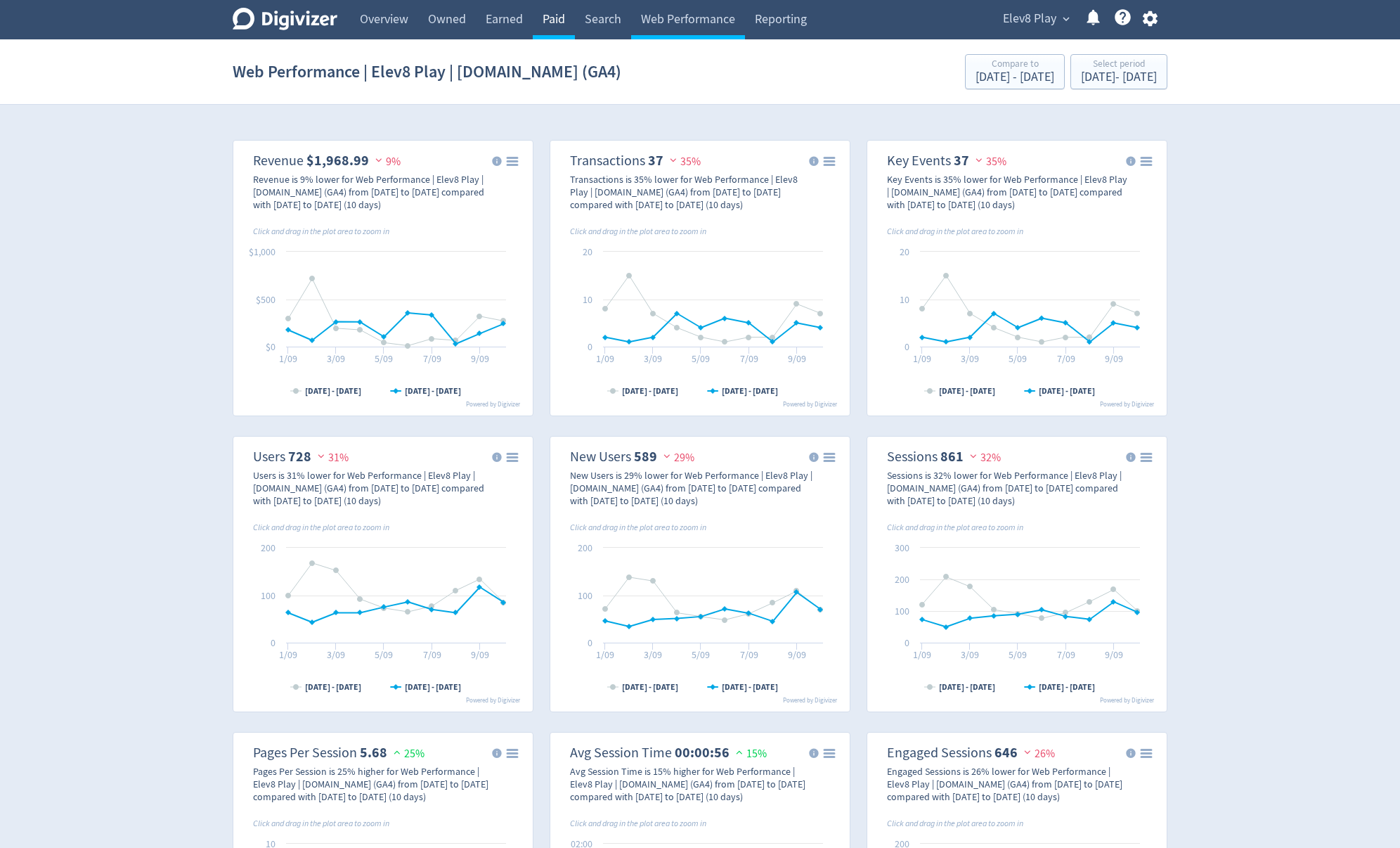
click at [556, 19] on link "Paid" at bounding box center [553, 20] width 42 height 40
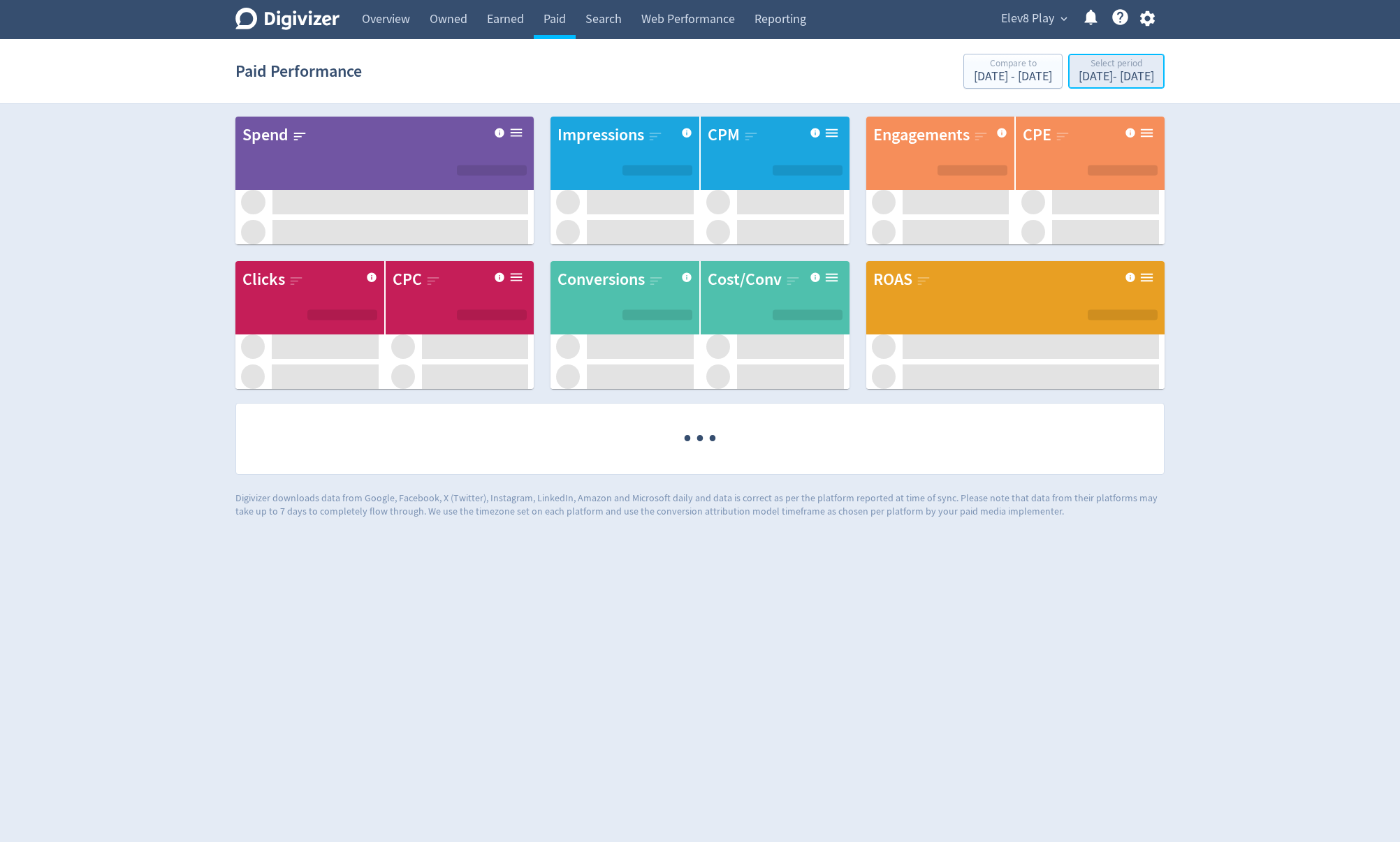
click at [1096, 63] on div "Select period" at bounding box center [1116, 64] width 76 height 12
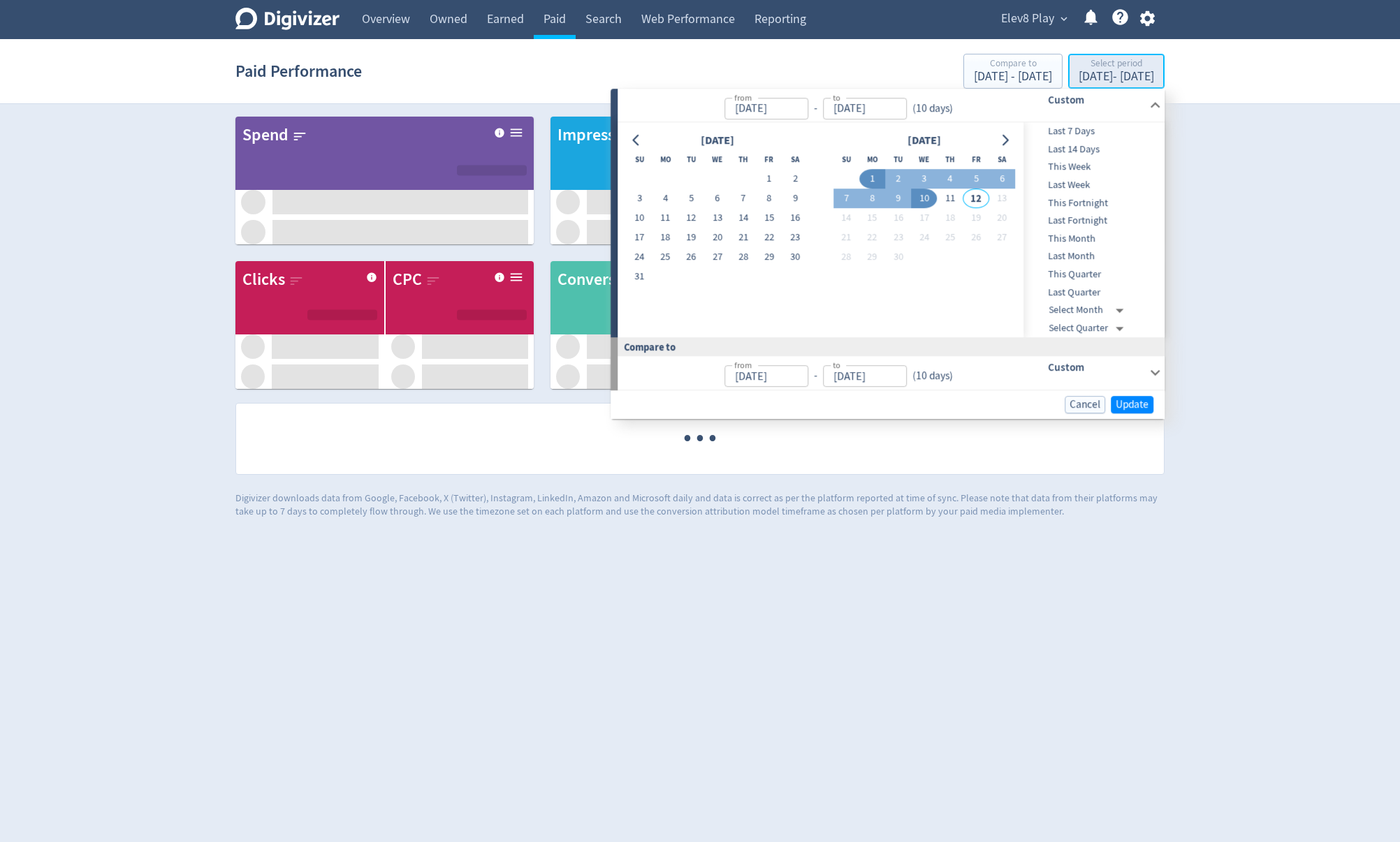
type input "[DATE]"
click at [928, 201] on button "10" at bounding box center [924, 199] width 26 height 20
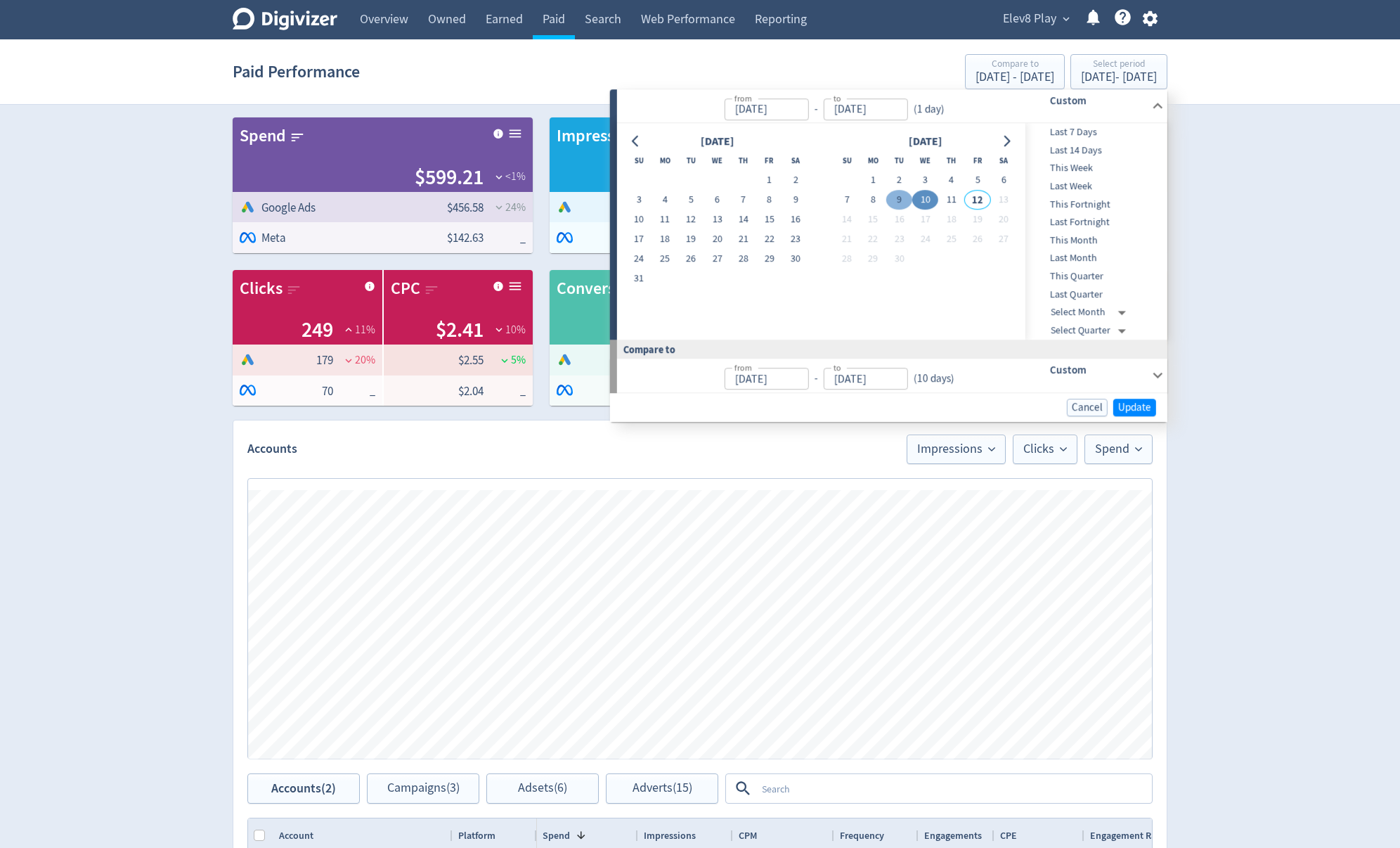
click at [899, 199] on button "9" at bounding box center [899, 200] width 26 height 20
type input "[DATE]"
click at [959, 199] on button "11" at bounding box center [951, 200] width 26 height 20
type input "[DATE]"
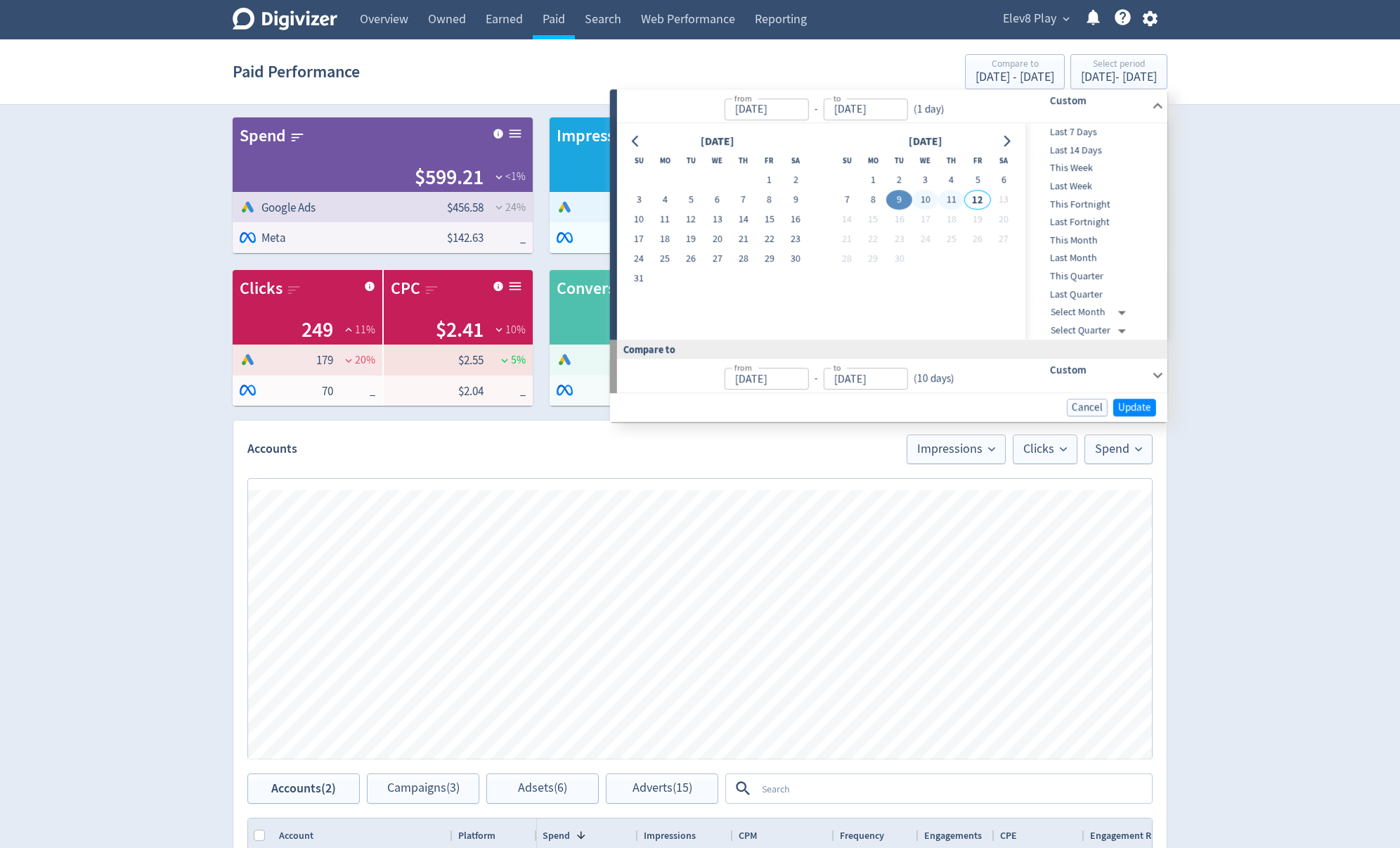
type input "[DATE]"
click at [1140, 406] on span "Update" at bounding box center [1135, 407] width 33 height 10
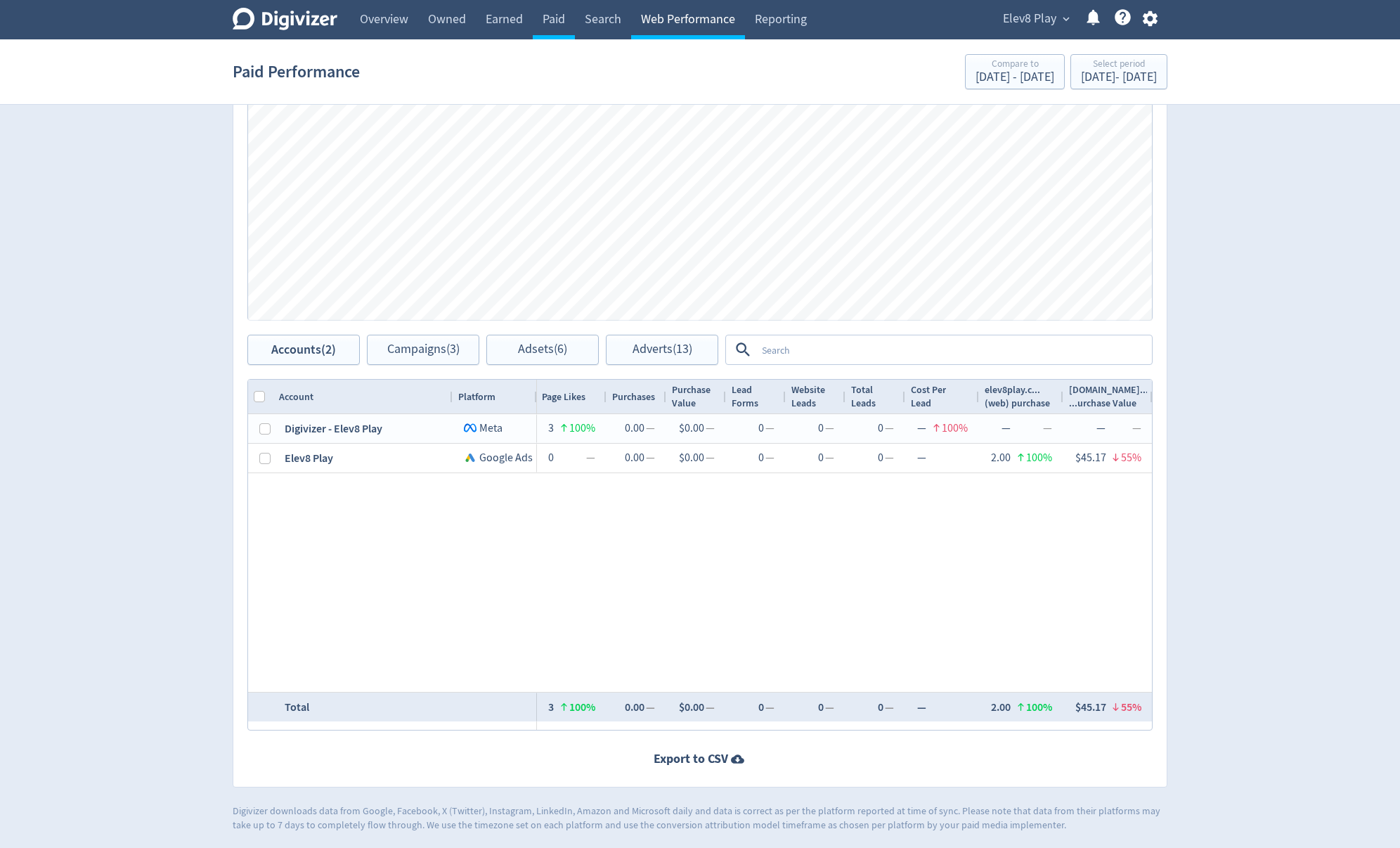
click at [724, 22] on link "Web Performance" at bounding box center [687, 20] width 113 height 40
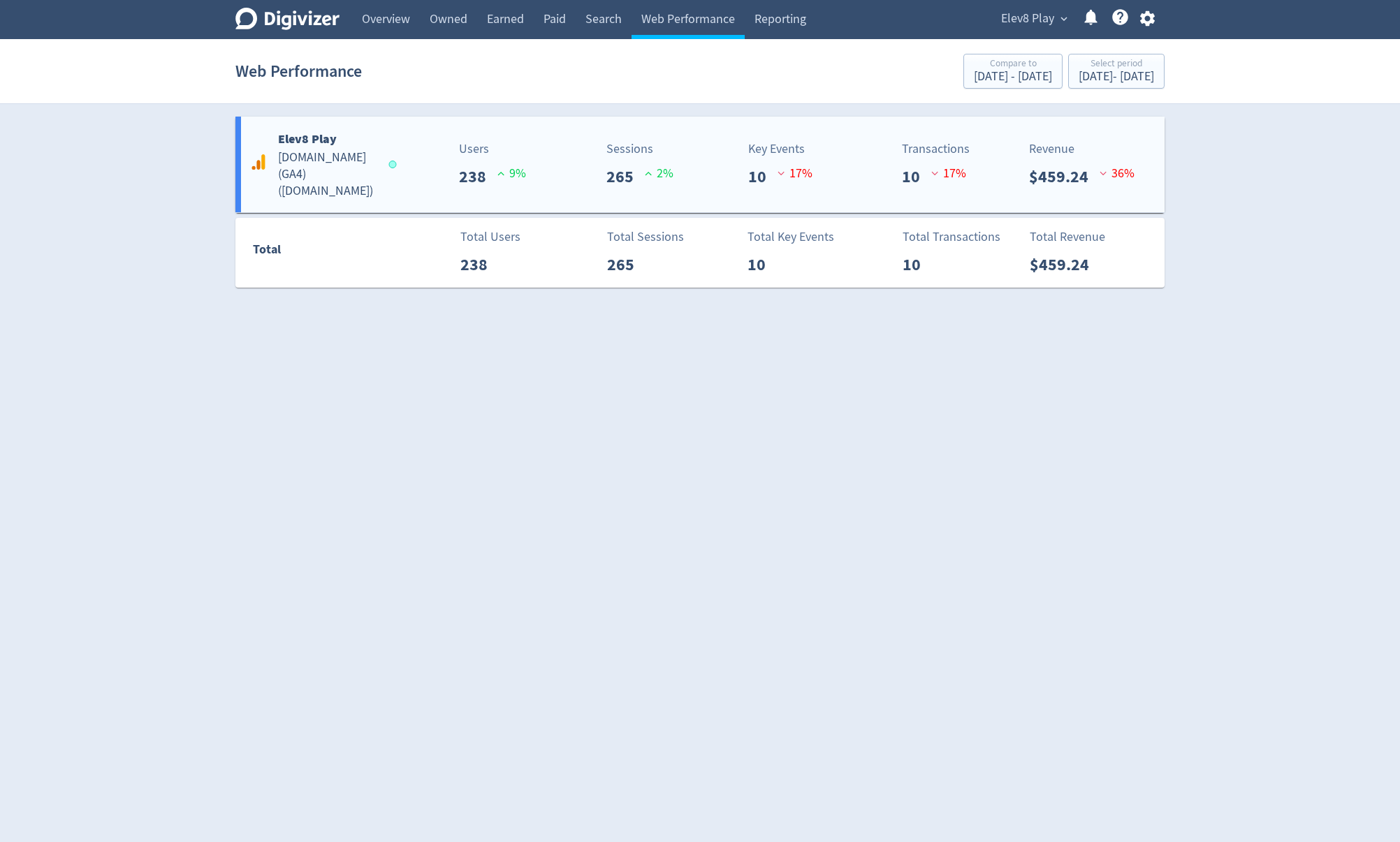
click at [305, 173] on h5 "[DOMAIN_NAME] (GA4) ( [DOMAIN_NAME] )" at bounding box center [327, 175] width 98 height 50
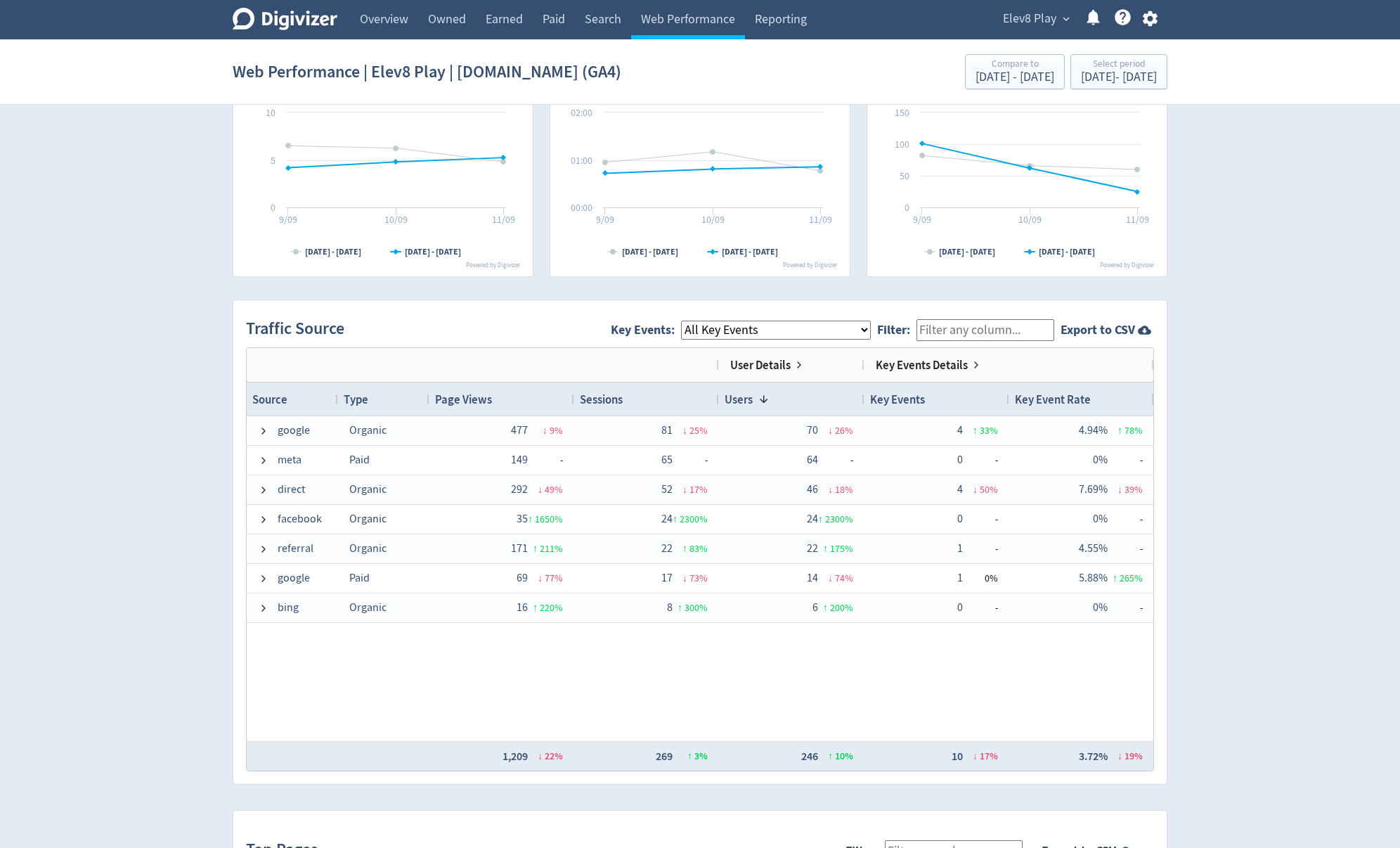
click at [715, 331] on select "All Key Events eCommerce purchase" at bounding box center [775, 330] width 190 height 19
click at [693, 321] on select "All Key Events eCommerce purchase" at bounding box center [775, 330] width 190 height 19
click at [730, 329] on select "All Key Events eCommerce purchase" at bounding box center [775, 330] width 190 height 19
select select "allGoals"
click at [693, 321] on select "All Key Events eCommerce purchase" at bounding box center [775, 330] width 190 height 19
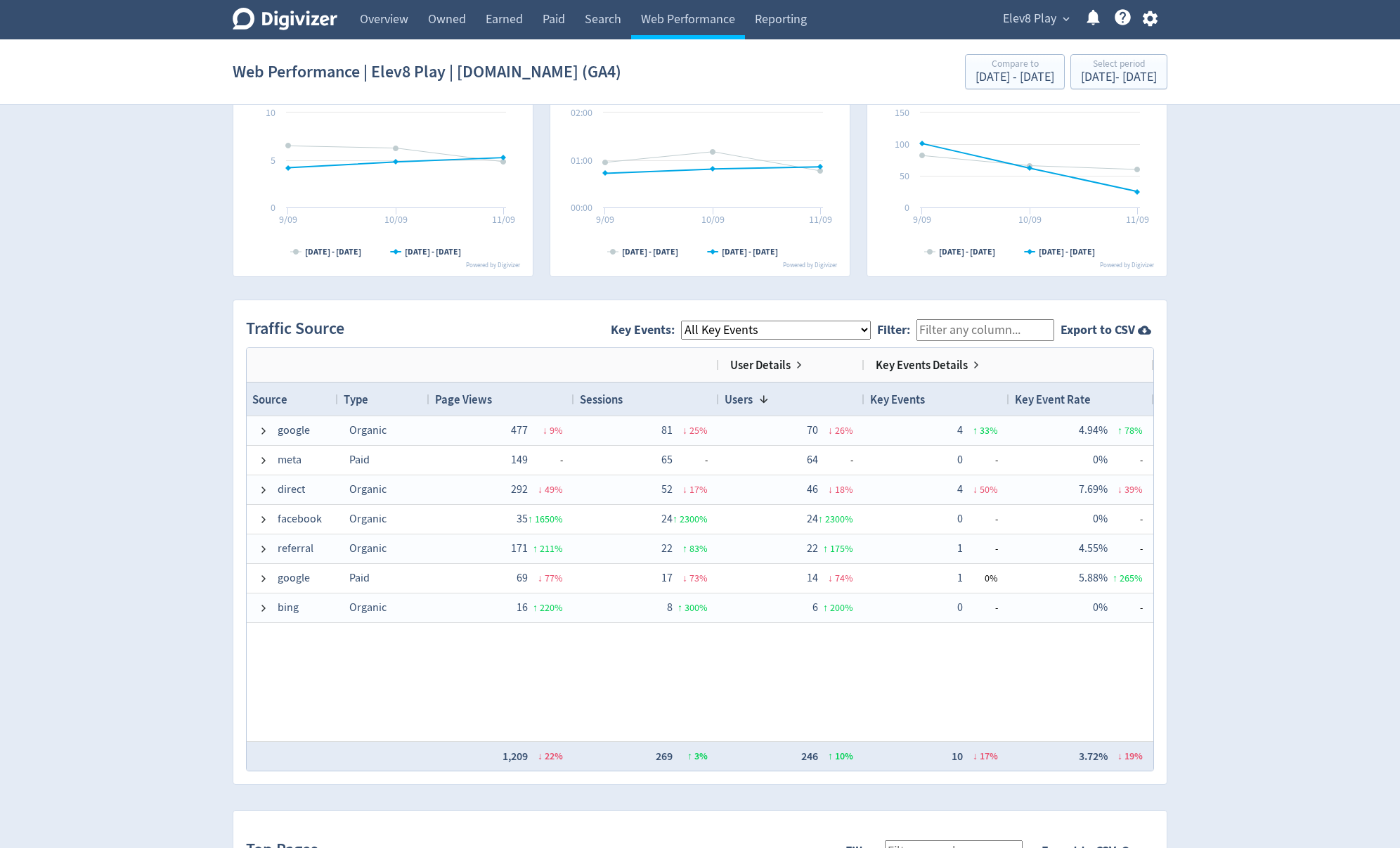
click at [937, 389] on div "Key Events" at bounding box center [937, 399] width 133 height 26
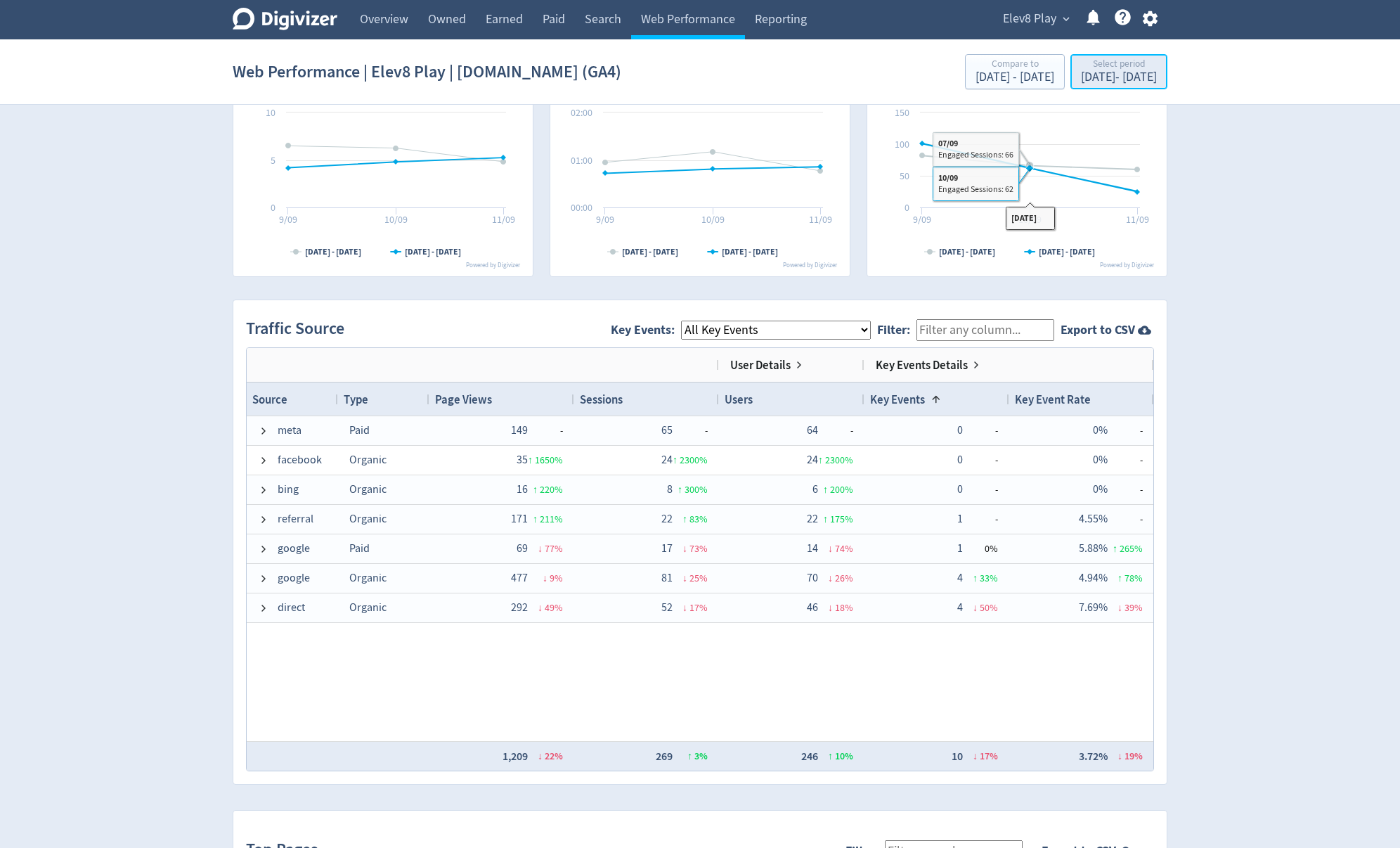
click at [1085, 87] on button "Select period [DATE] - [DATE]" at bounding box center [1119, 71] width 97 height 35
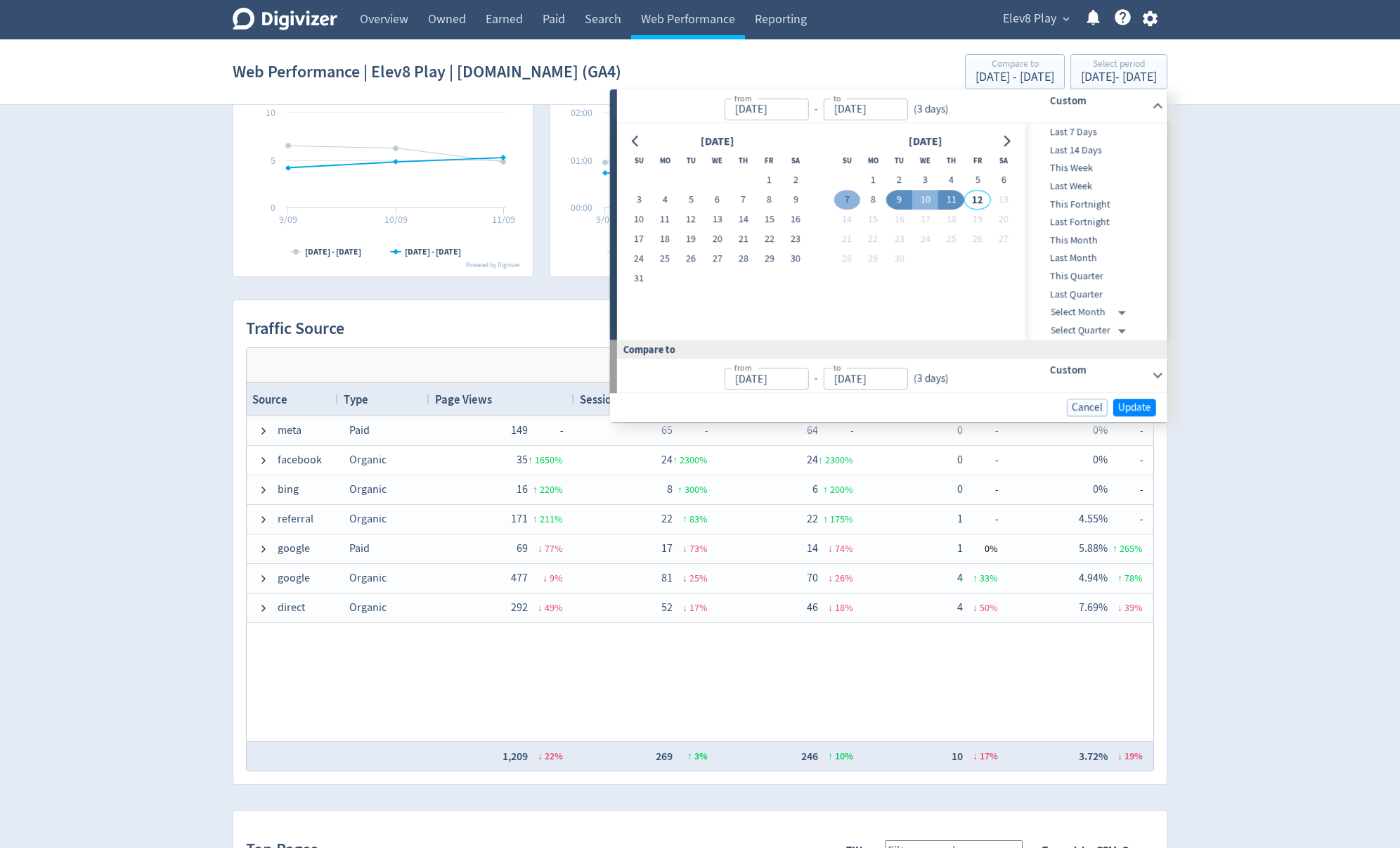
click at [849, 199] on button "7" at bounding box center [846, 200] width 26 height 20
type input "[DATE]"
click at [945, 199] on button "11" at bounding box center [951, 200] width 26 height 20
type input "[DATE]"
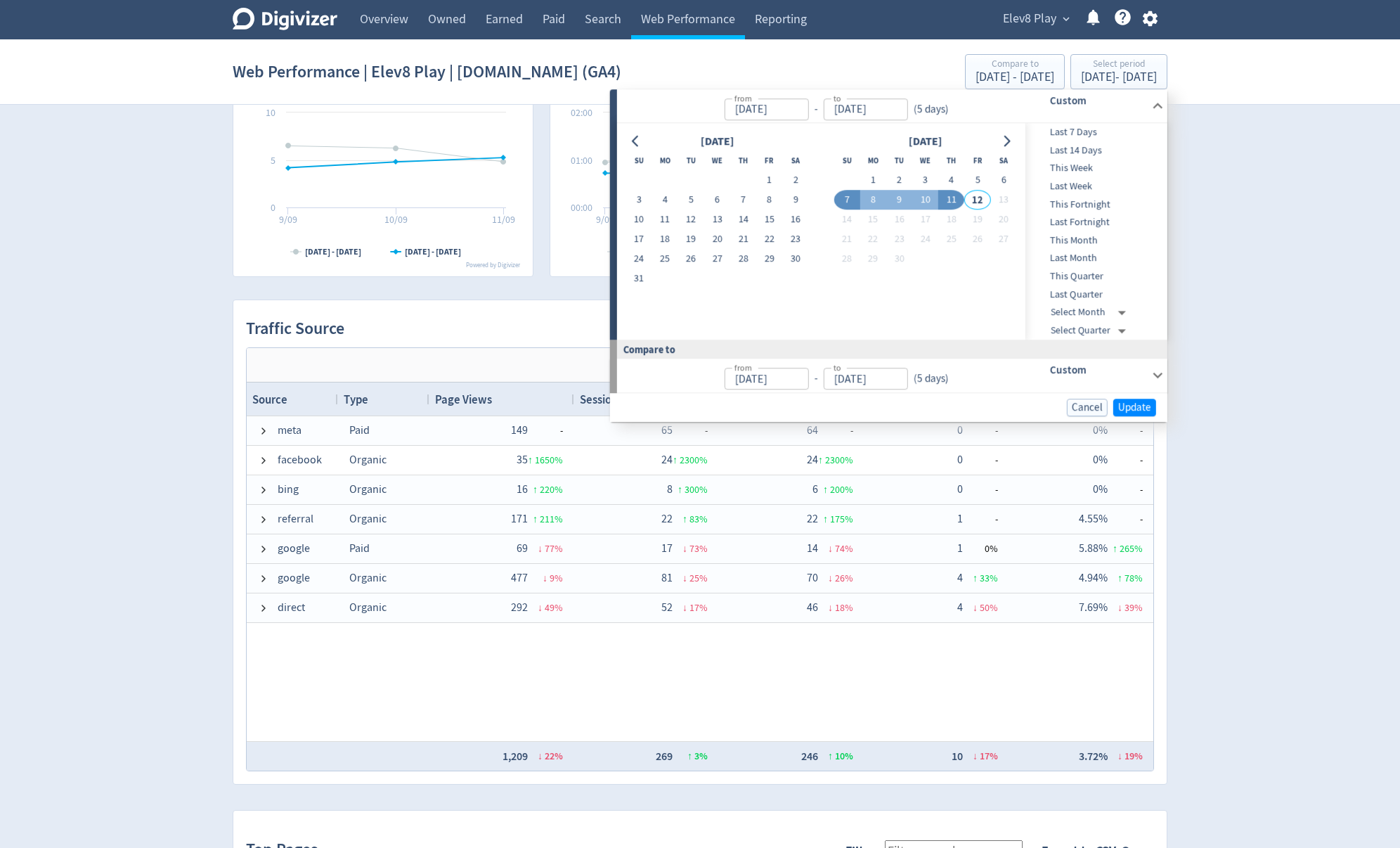
type input "[DATE]"
click at [1133, 405] on span "Update" at bounding box center [1135, 407] width 33 height 10
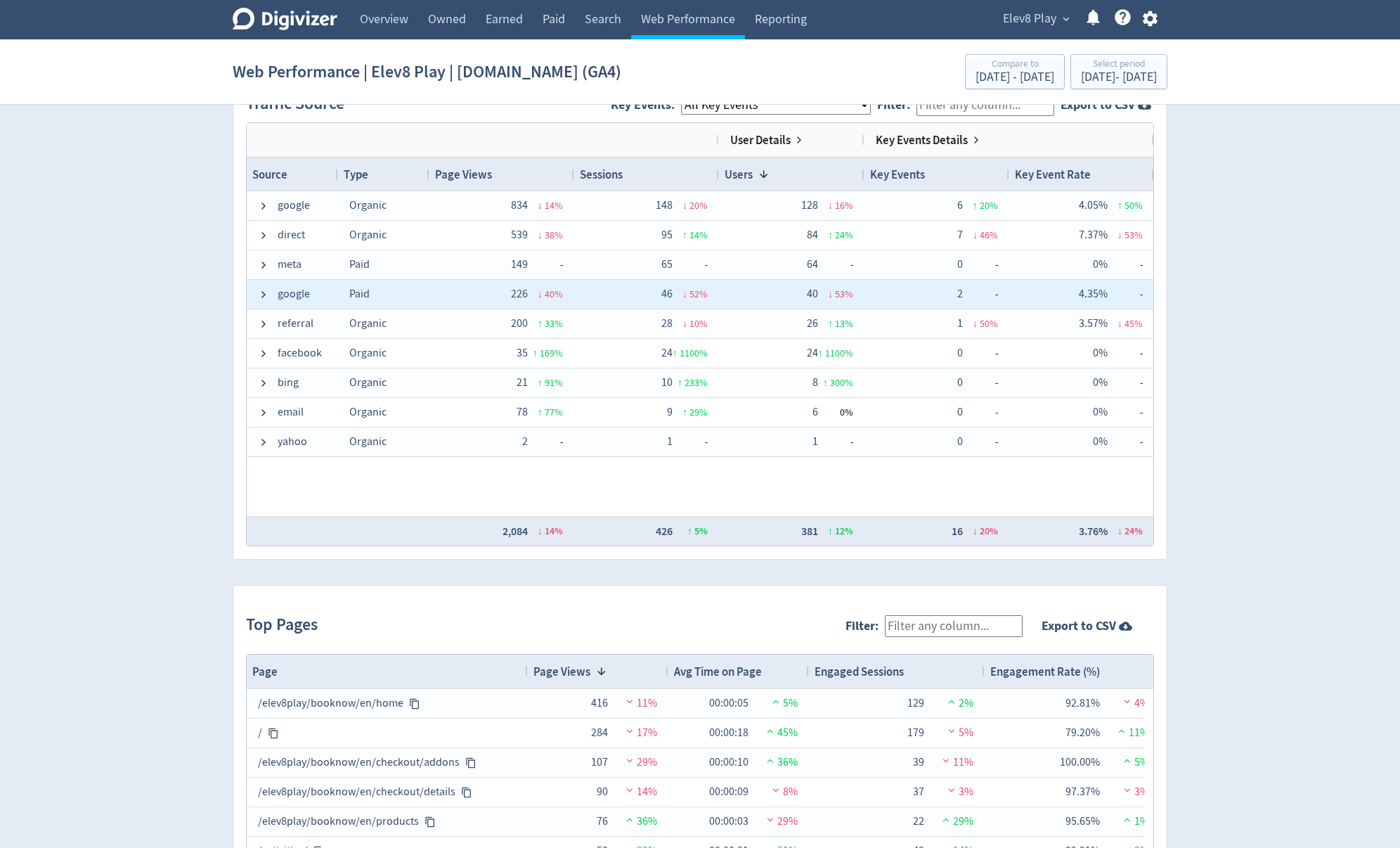
drag, startPoint x: 810, startPoint y: 292, endPoint x: 818, endPoint y: 295, distance: 8.5
click at [818, 295] on div "40 ↓ 53 %" at bounding box center [791, 294] width 123 height 28
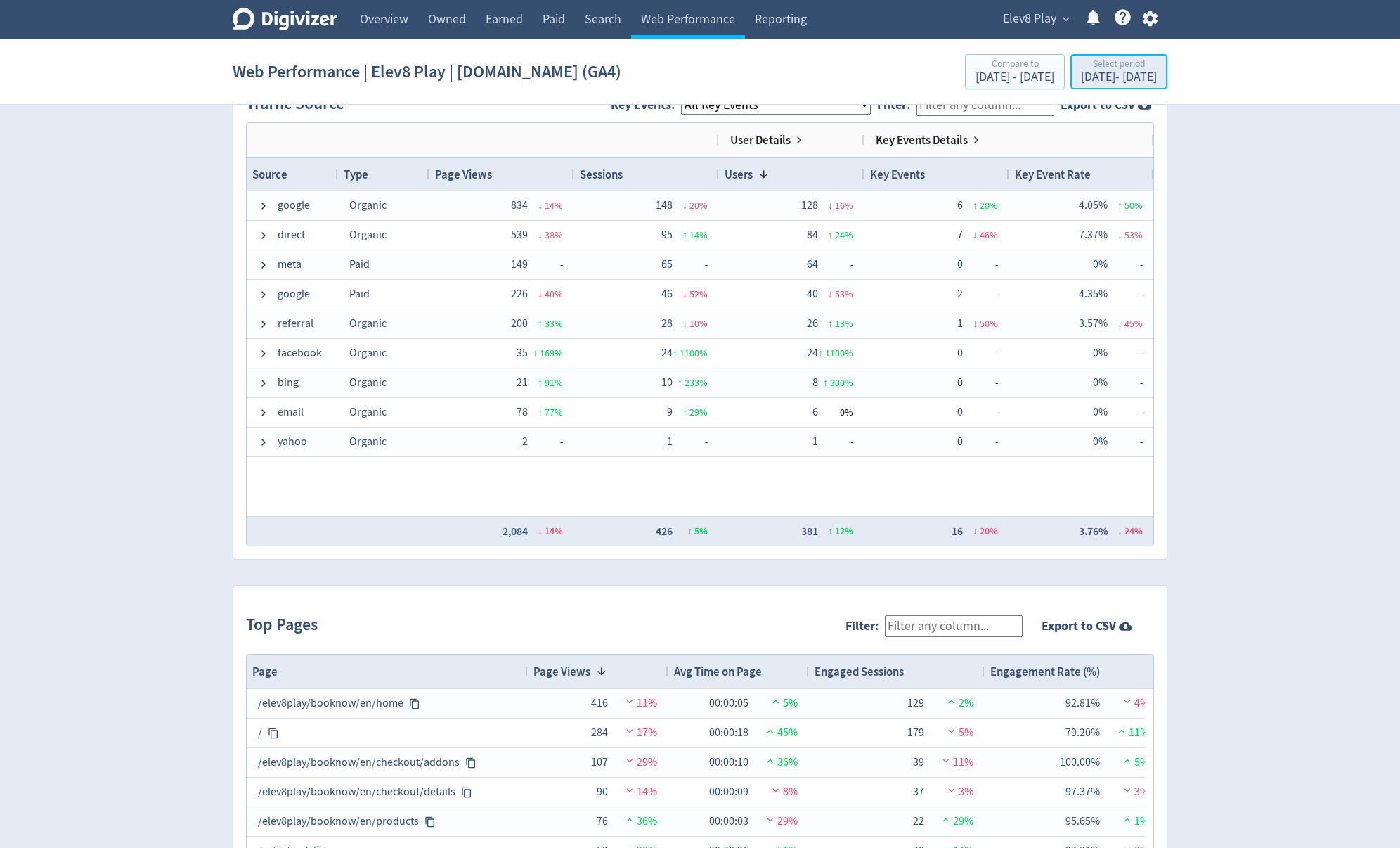
click at [1081, 71] on div "[DATE] - [DATE]" at bounding box center [1119, 77] width 76 height 13
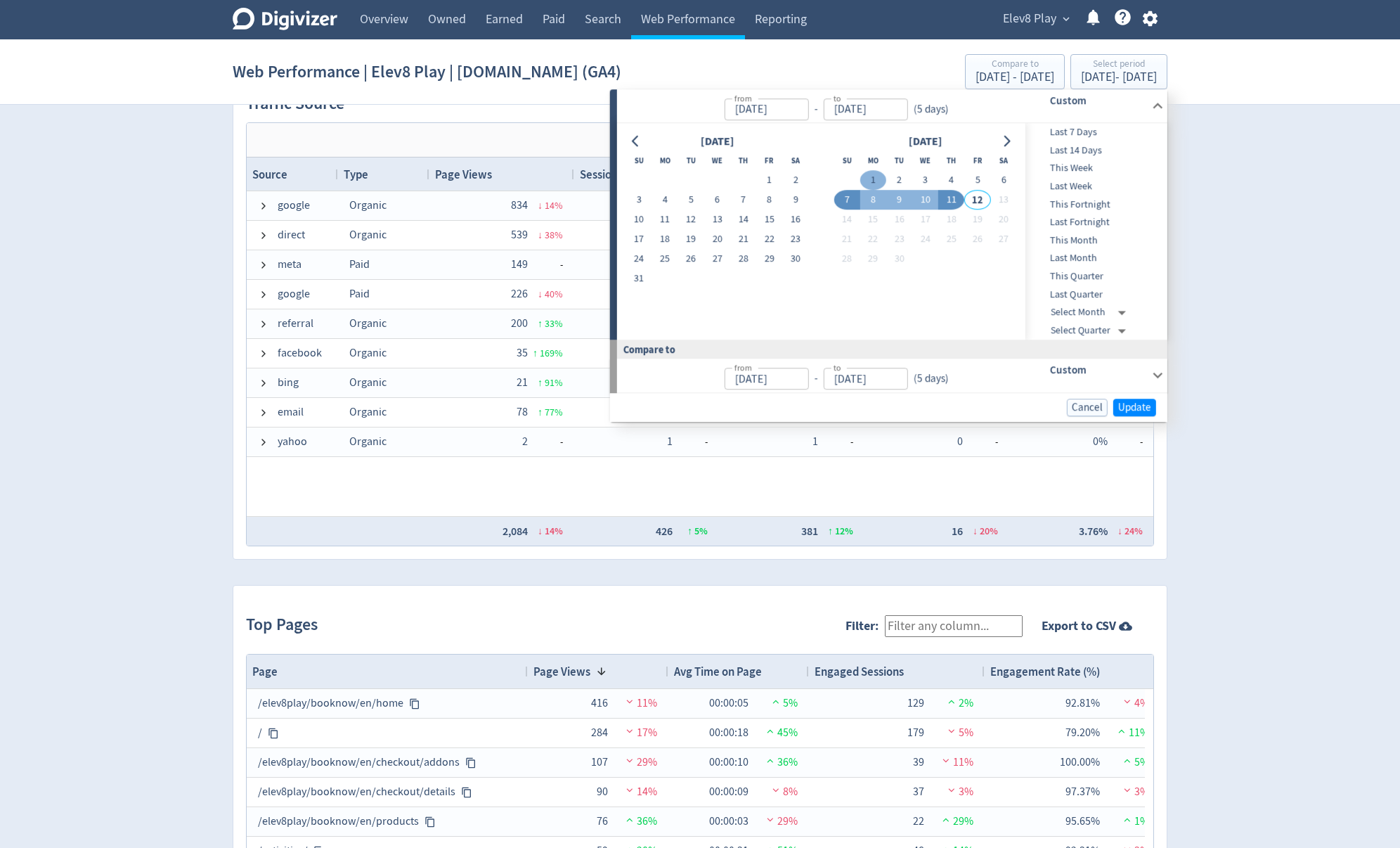
click at [871, 174] on button "1" at bounding box center [873, 180] width 26 height 20
type input "[DATE]"
click at [951, 204] on button "11" at bounding box center [951, 200] width 26 height 20
type input "[DATE]"
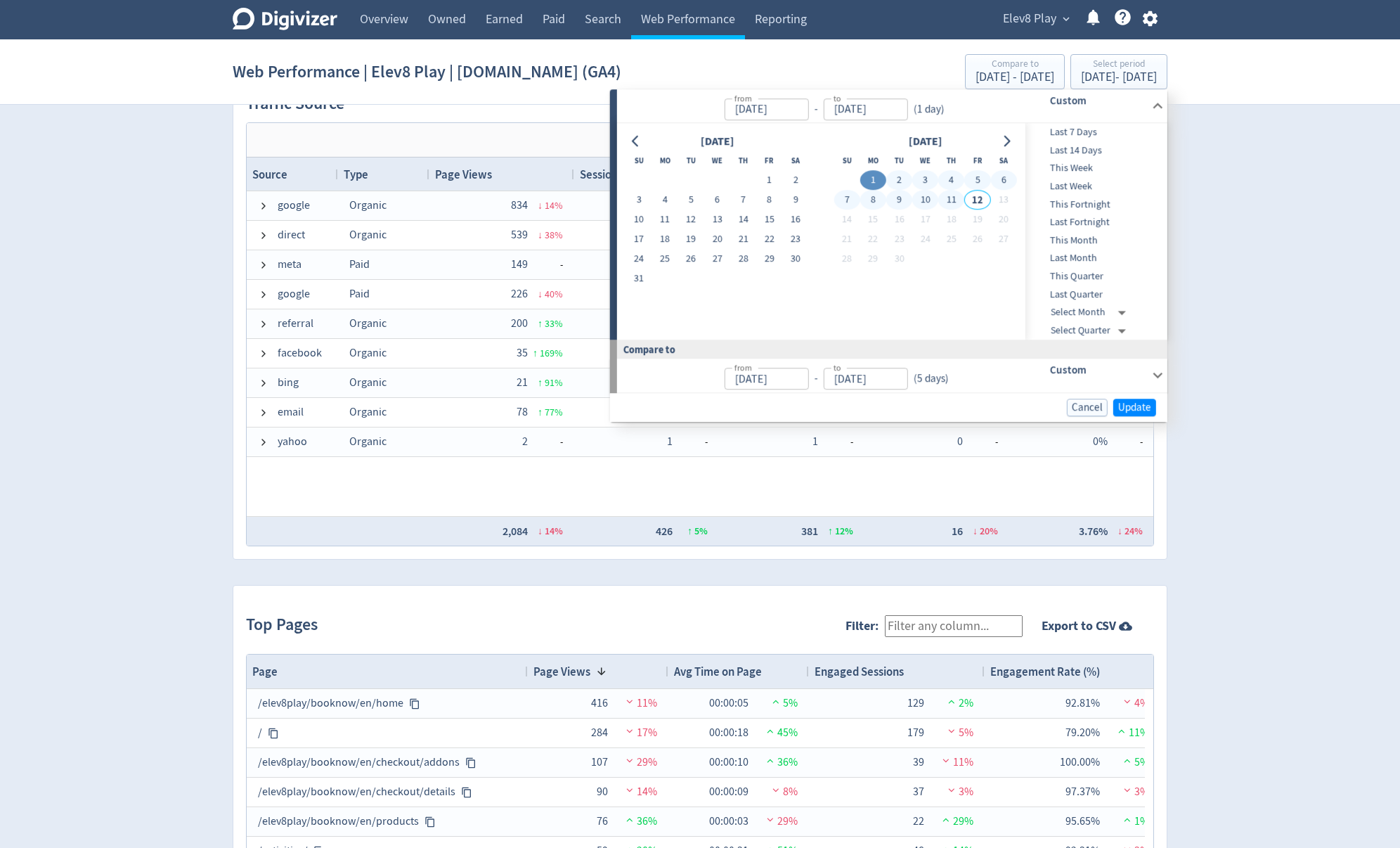
type input "[DATE]"
click at [1138, 408] on span "Update" at bounding box center [1135, 407] width 33 height 10
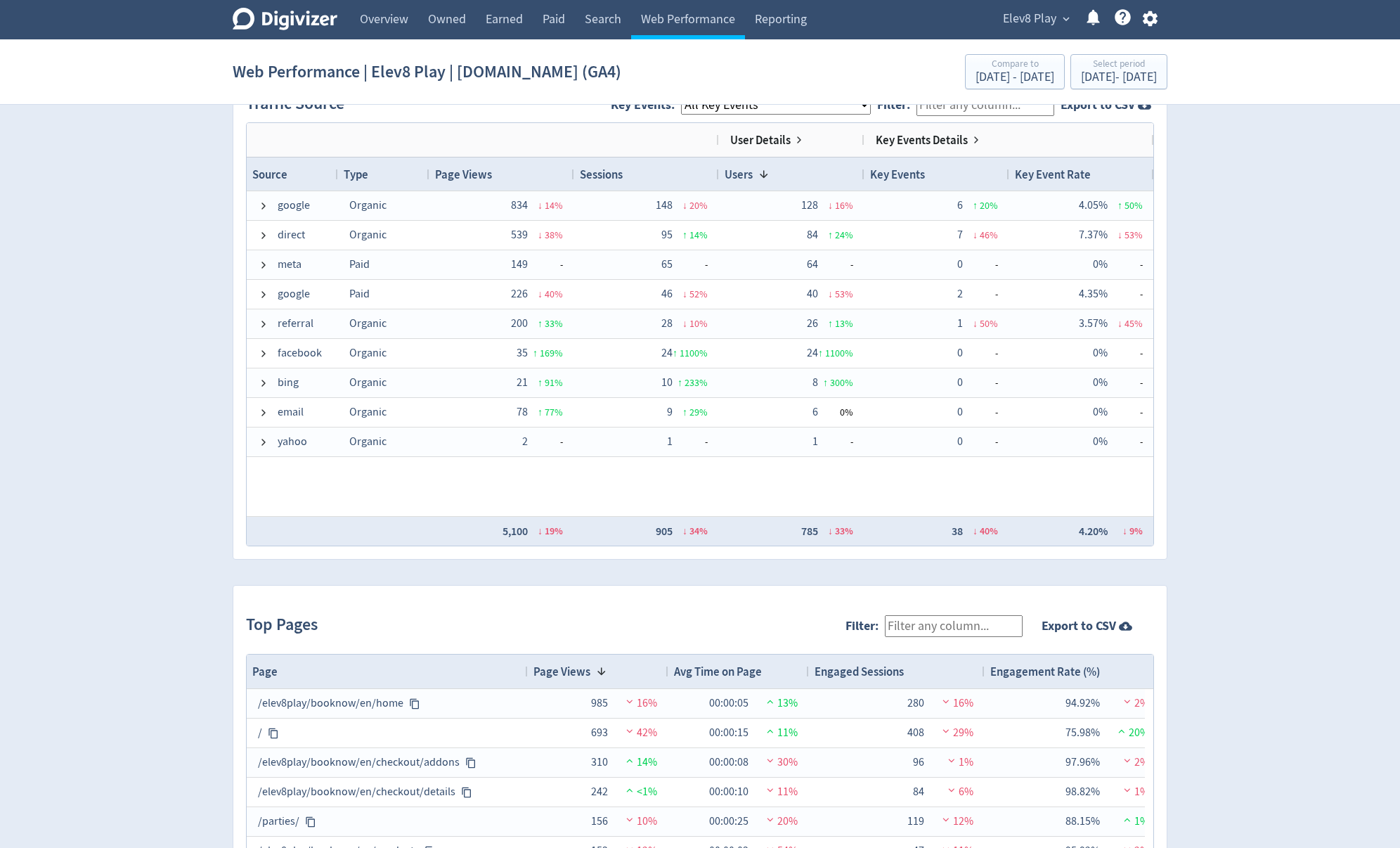
click at [1016, 22] on span "Elev8 Play" at bounding box center [1029, 19] width 53 height 22
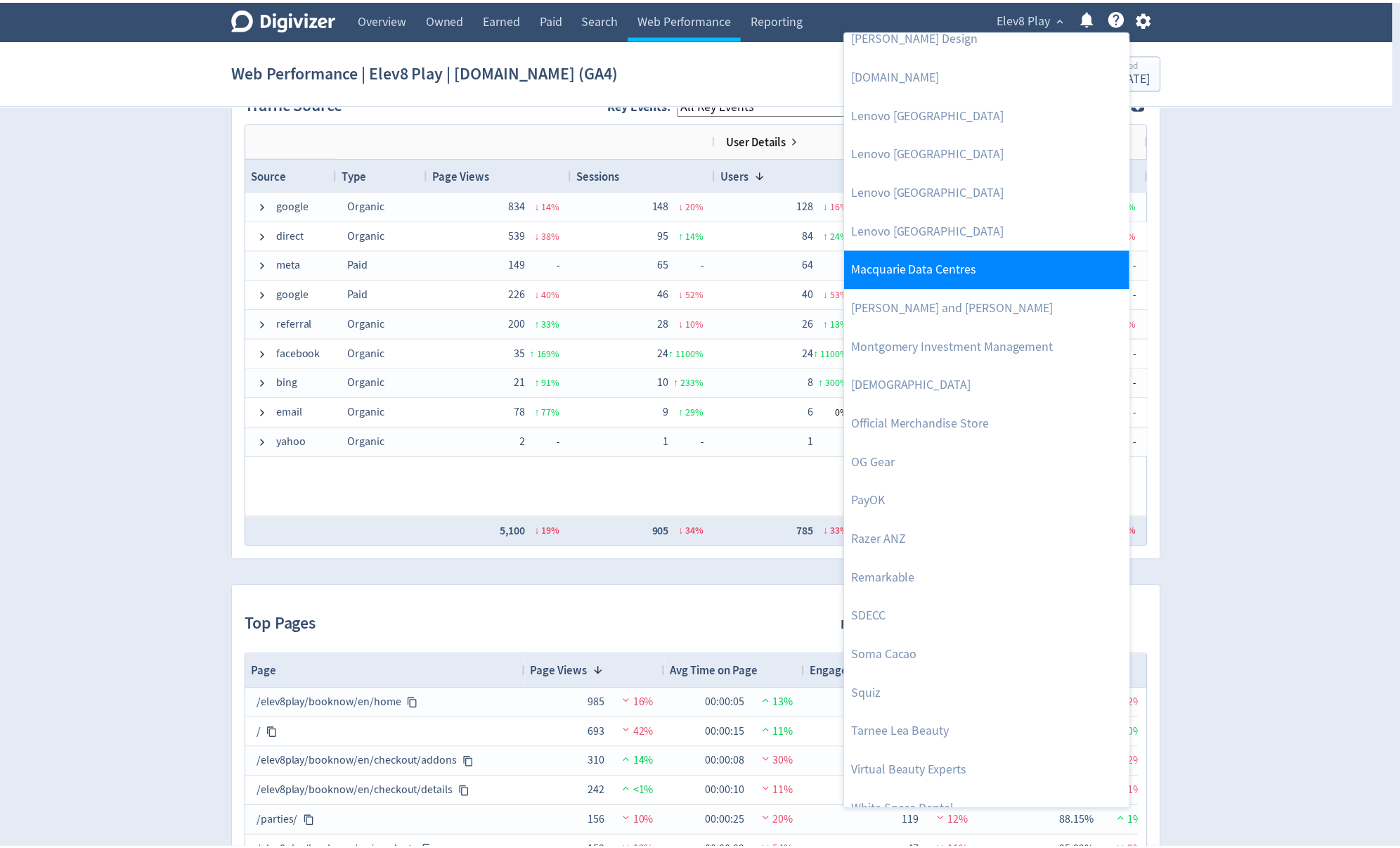
scroll to position [1270, 0]
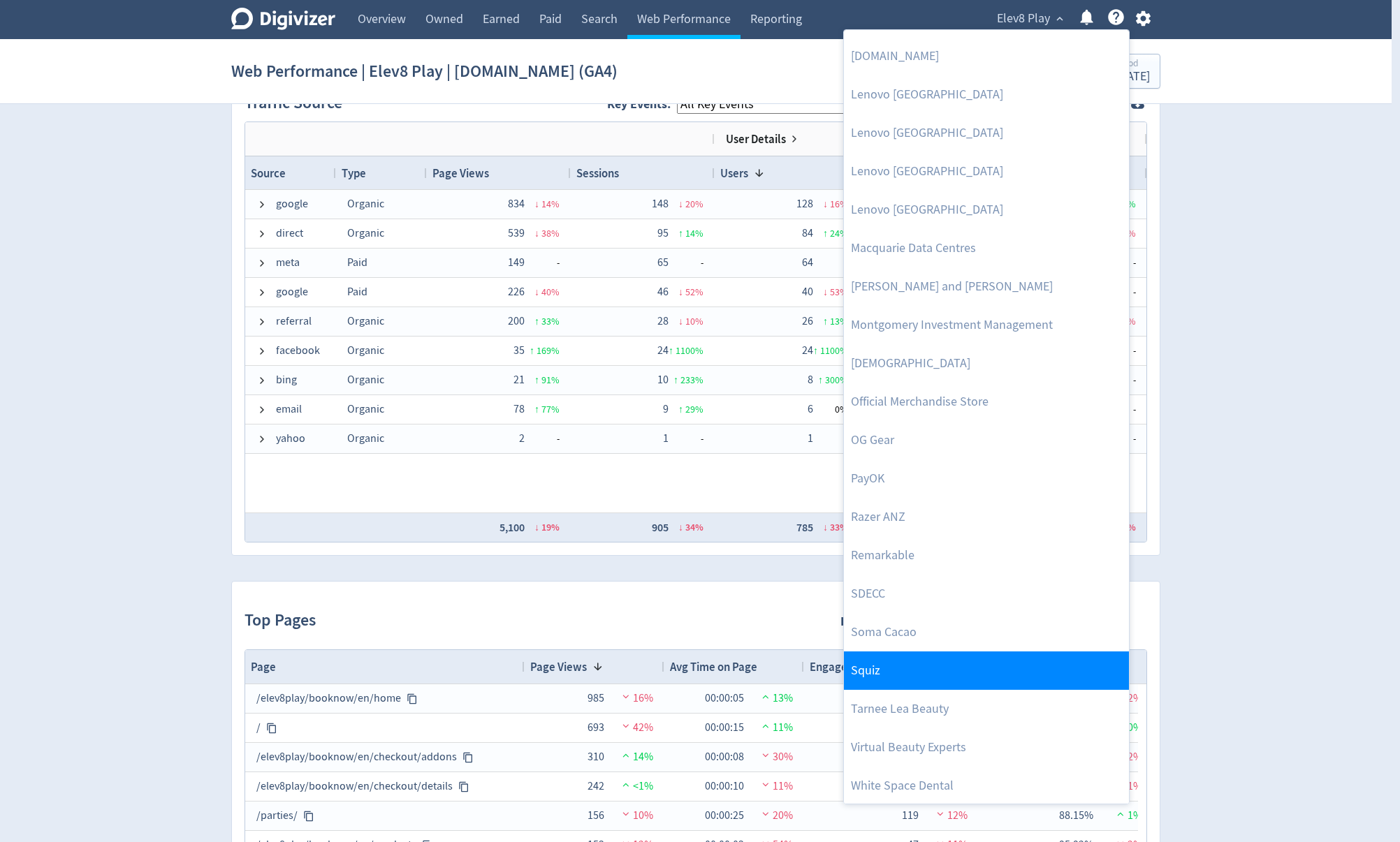
click at [944, 652] on link "Squiz" at bounding box center [986, 670] width 285 height 39
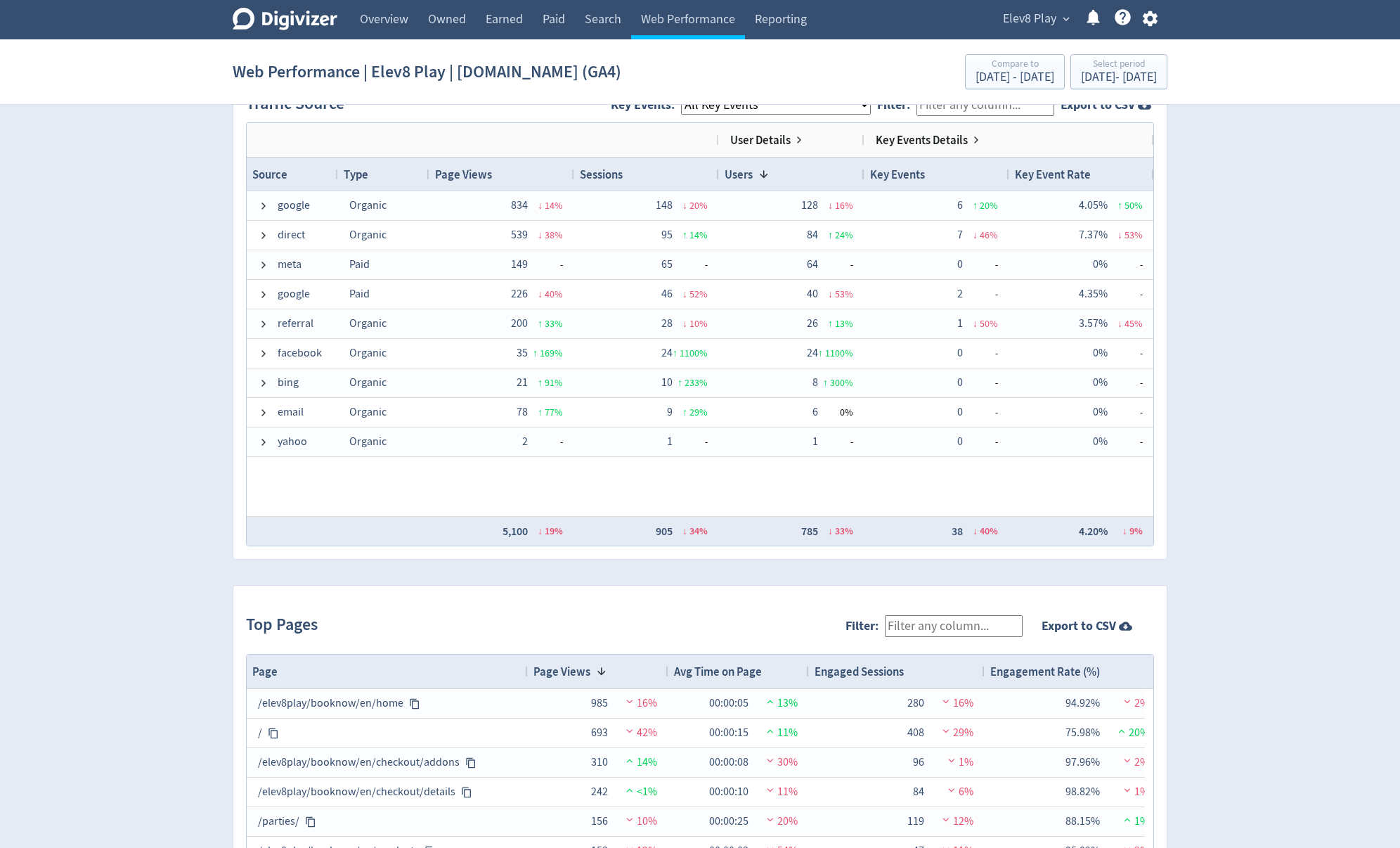
scroll to position [1094, 0]
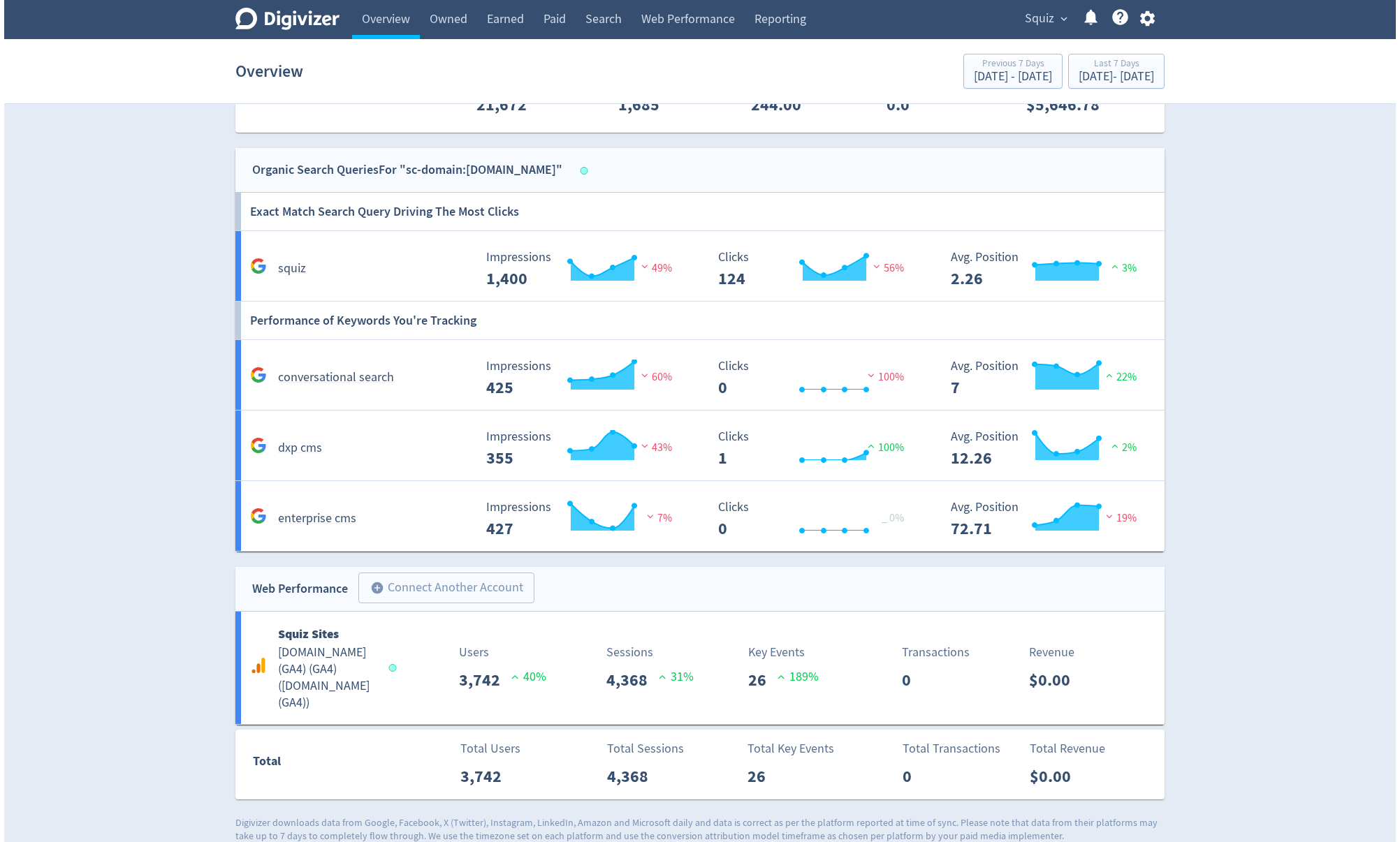
scroll to position [644, 0]
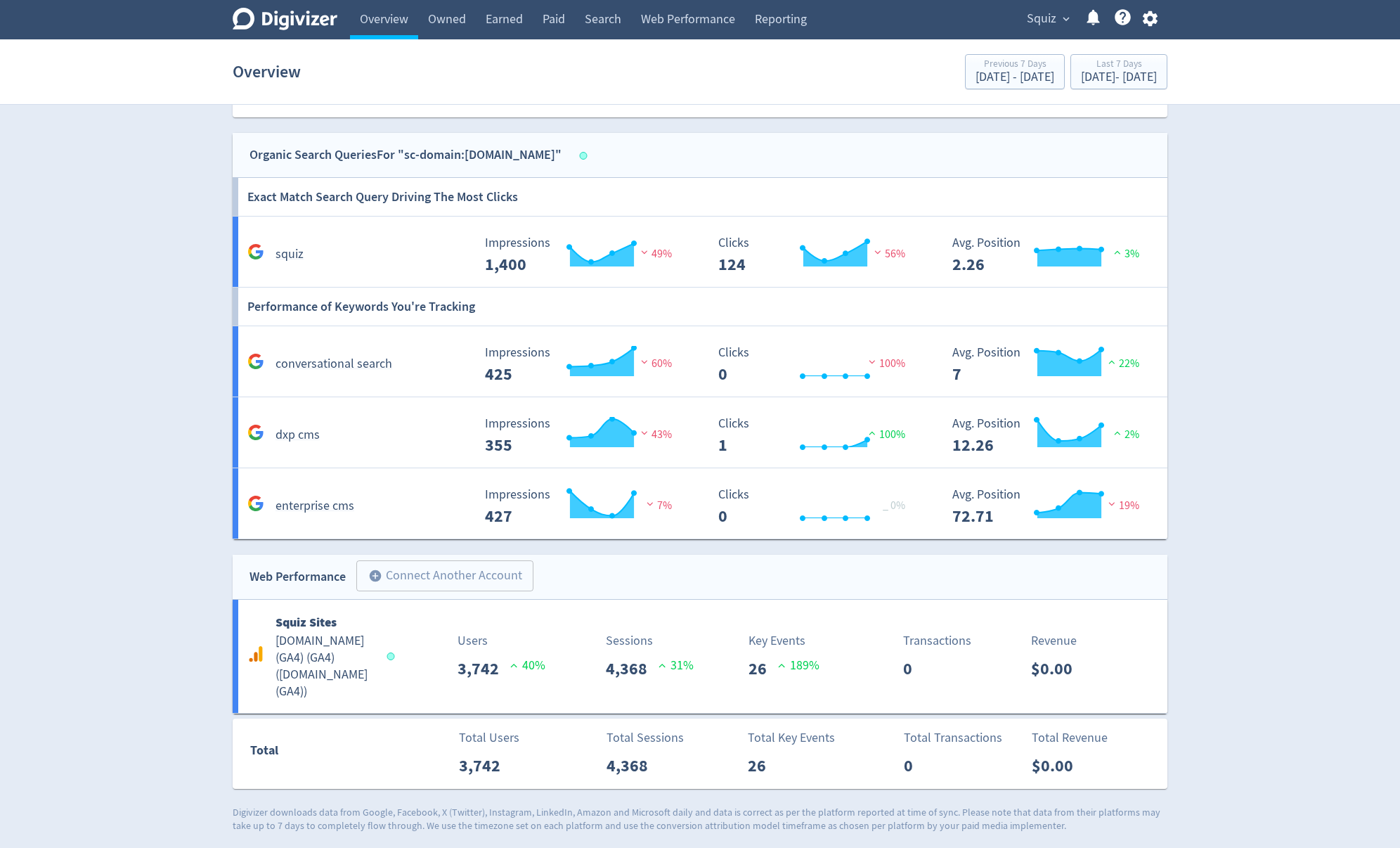
click at [1057, 14] on button "Squiz expand_more" at bounding box center [1048, 19] width 52 height 22
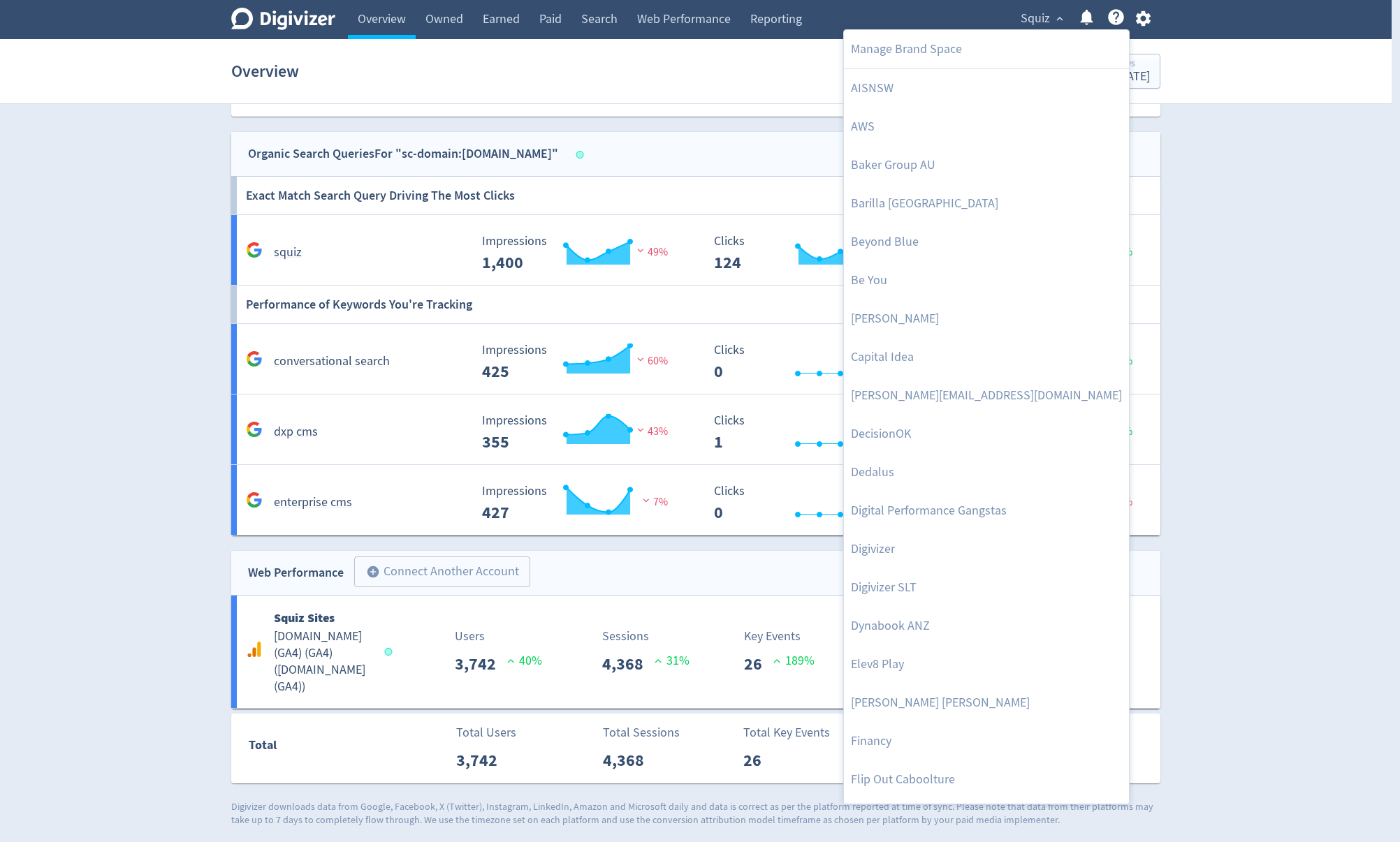
click at [1235, 176] on div at bounding box center [700, 421] width 1400 height 842
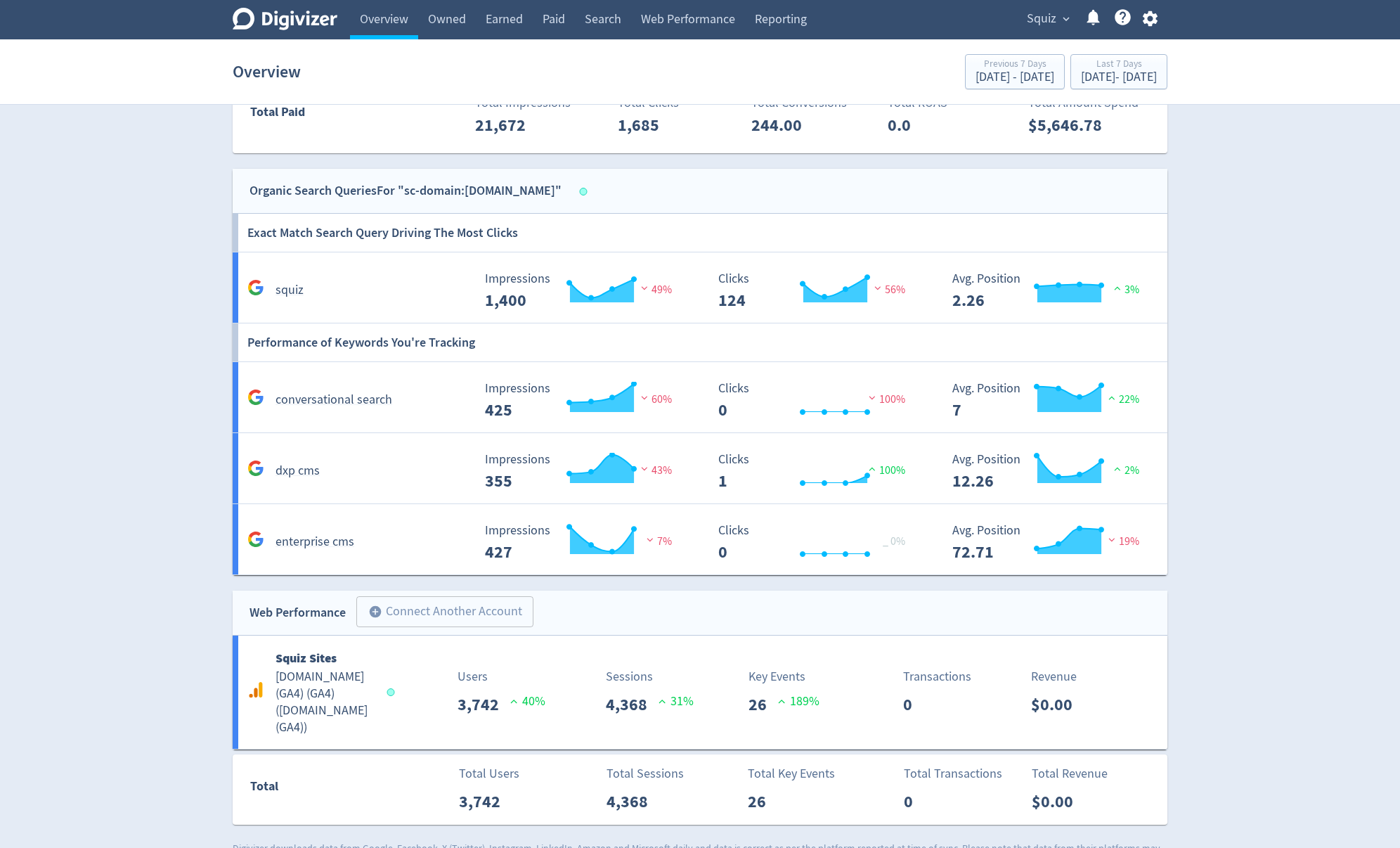
scroll to position [592, 0]
